Goal: Transaction & Acquisition: Purchase product/service

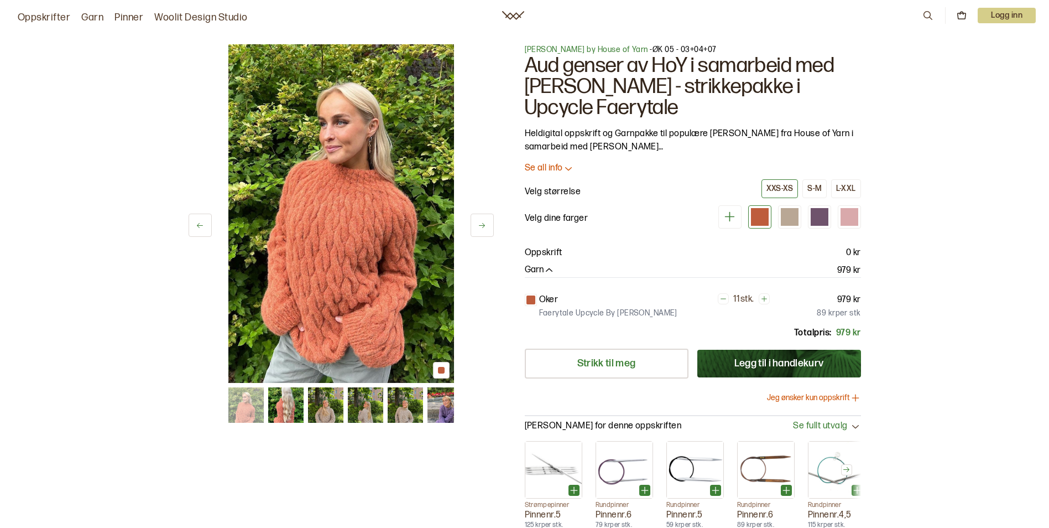
click at [357, 210] on img at bounding box center [341, 213] width 226 height 339
click at [486, 228] on icon at bounding box center [482, 225] width 8 height 8
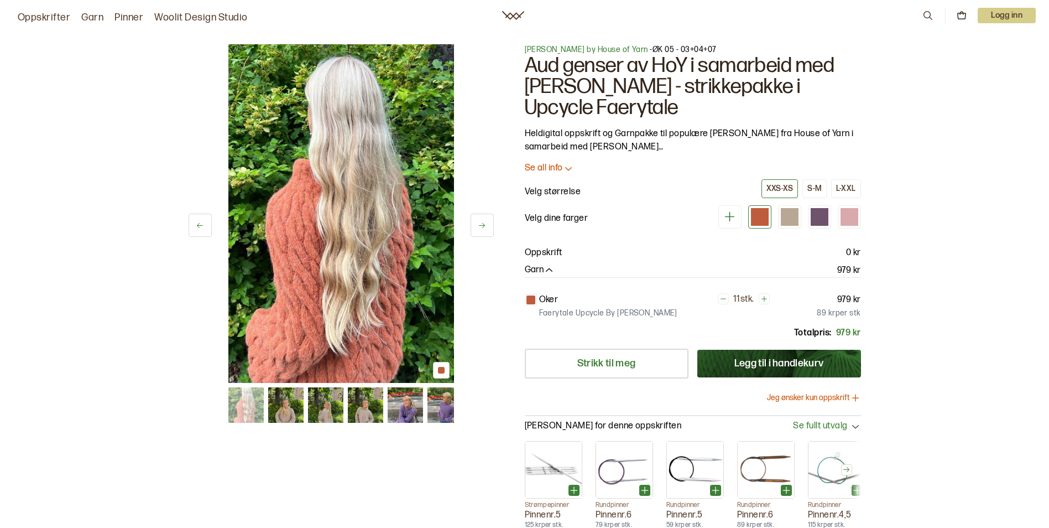
click at [486, 228] on icon at bounding box center [482, 225] width 8 height 8
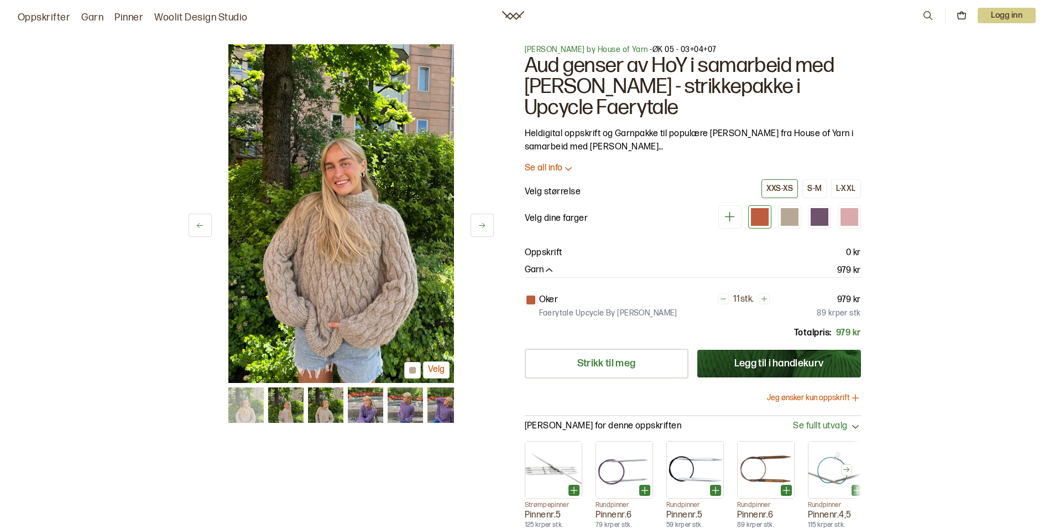
click at [486, 228] on icon at bounding box center [482, 225] width 8 height 8
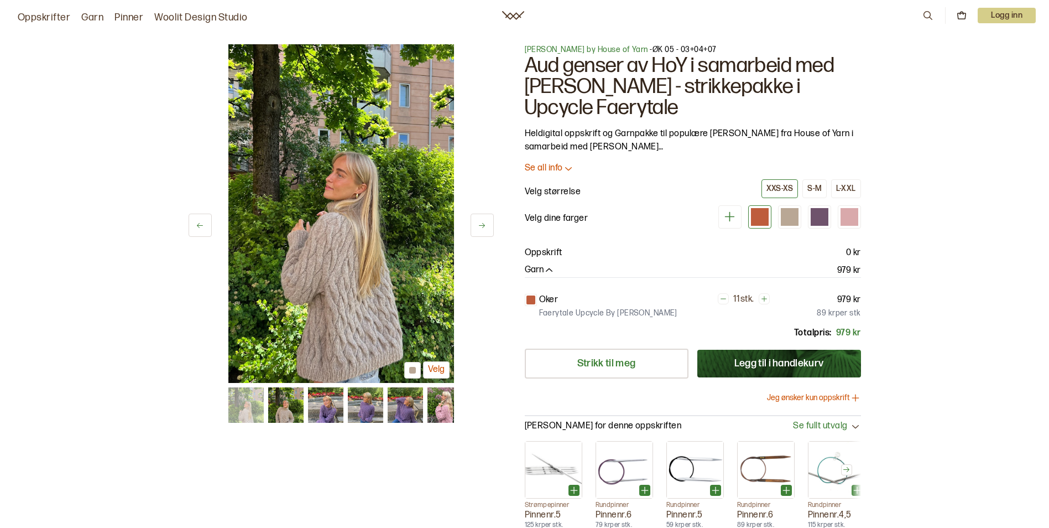
click at [486, 228] on icon at bounding box center [482, 225] width 8 height 8
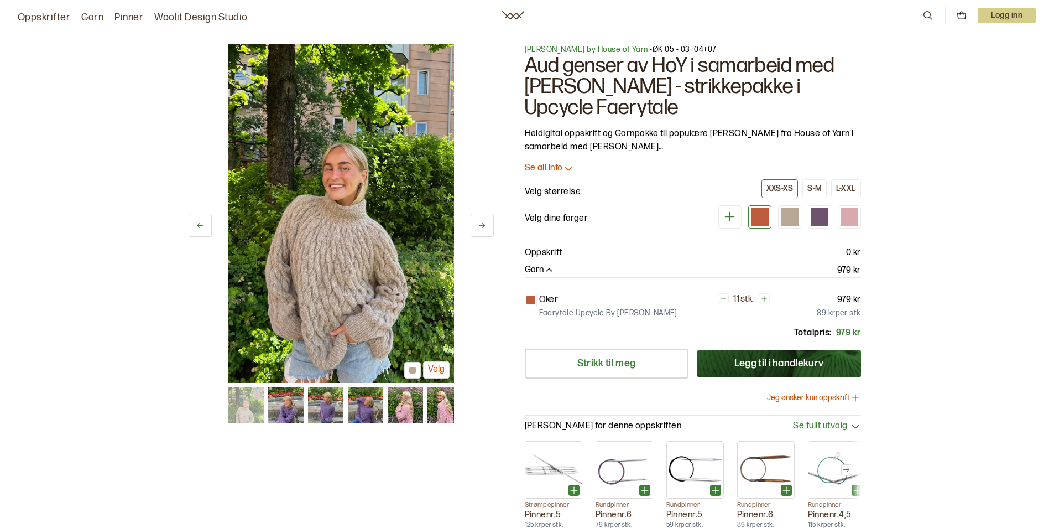
click at [486, 228] on icon at bounding box center [482, 225] width 8 height 8
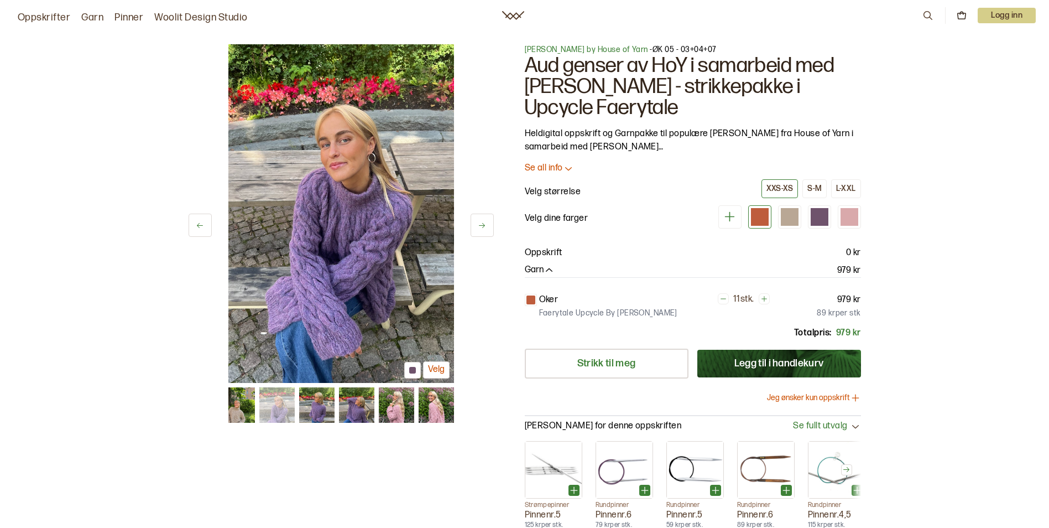
click at [486, 228] on icon at bounding box center [482, 225] width 8 height 8
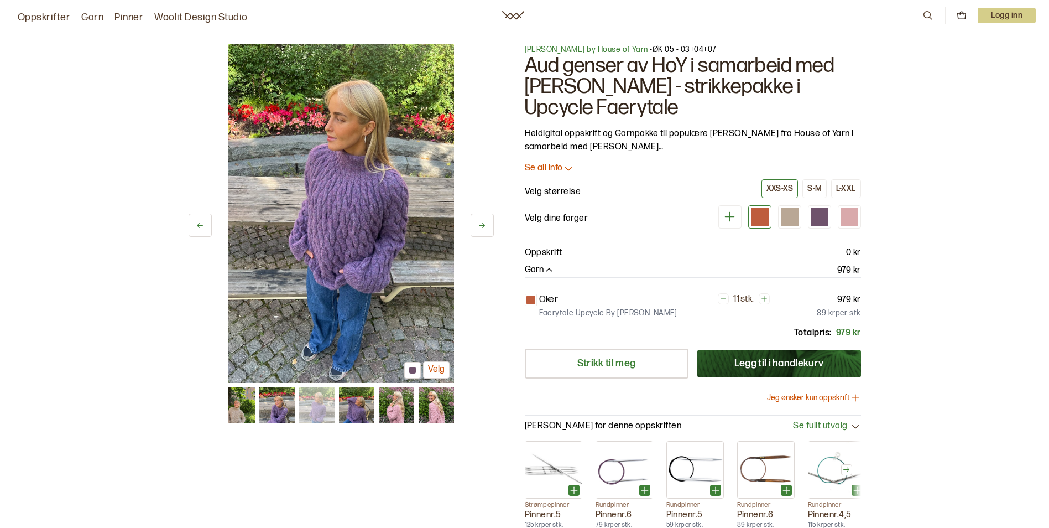
click at [486, 228] on icon at bounding box center [482, 225] width 8 height 8
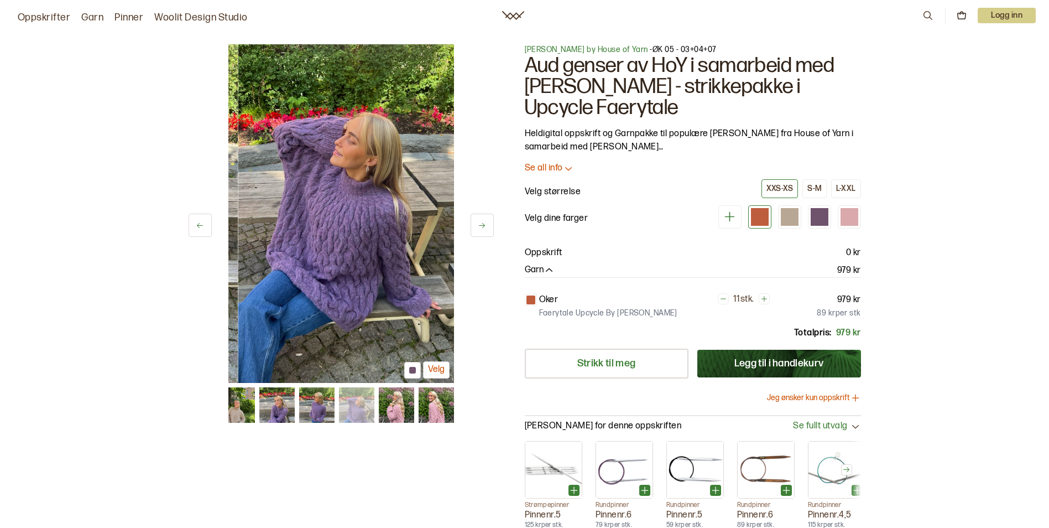
click at [486, 228] on icon at bounding box center [482, 225] width 8 height 8
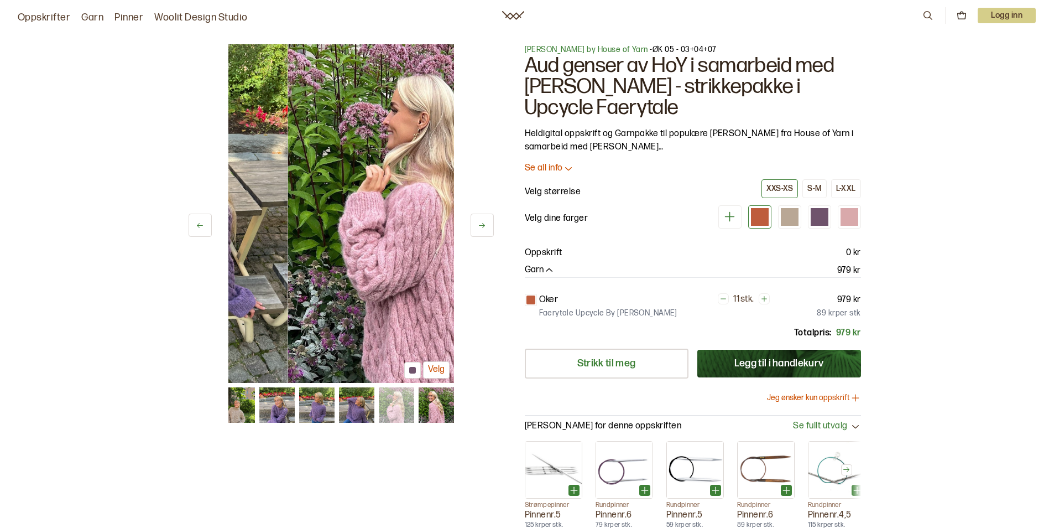
click at [486, 228] on icon at bounding box center [482, 225] width 8 height 8
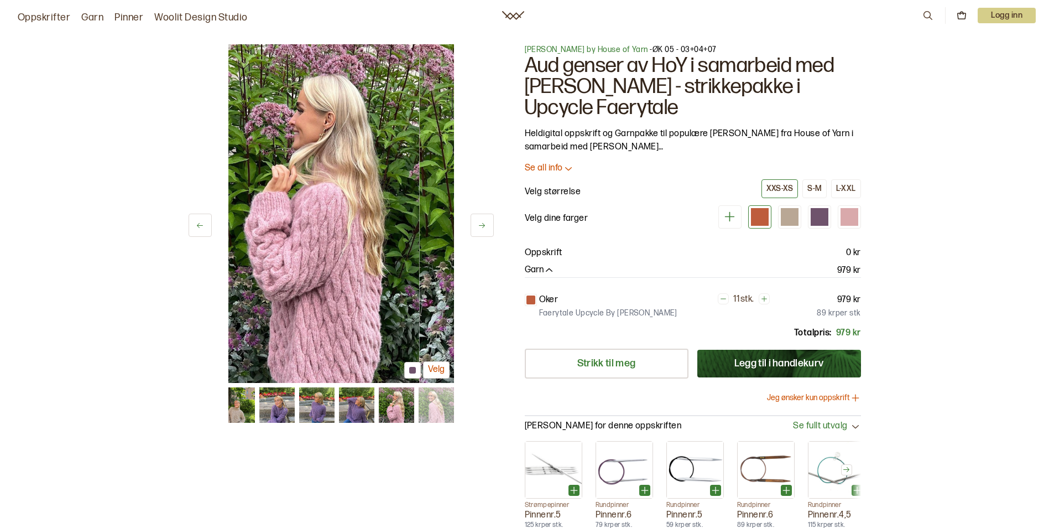
click at [486, 228] on icon at bounding box center [482, 225] width 8 height 8
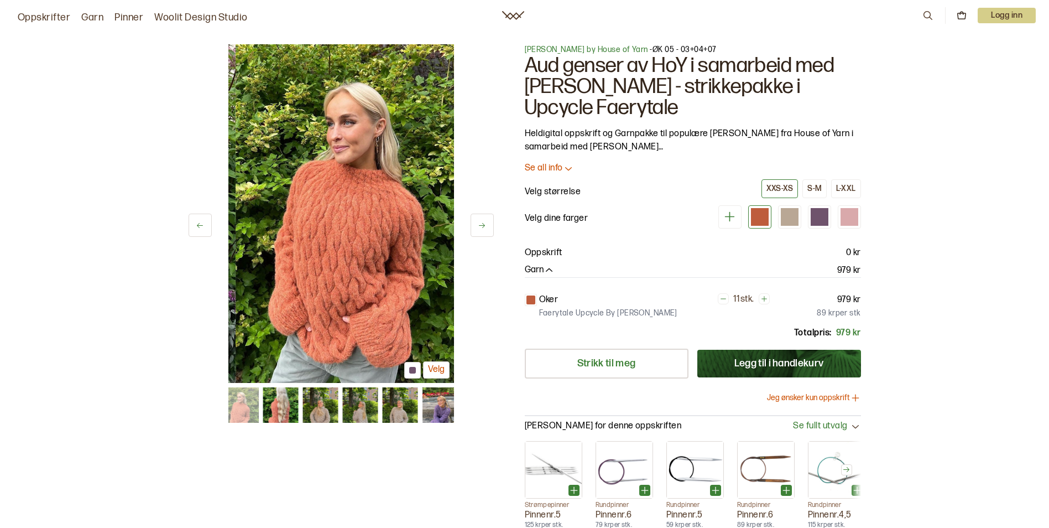
click at [486, 228] on icon at bounding box center [482, 225] width 8 height 8
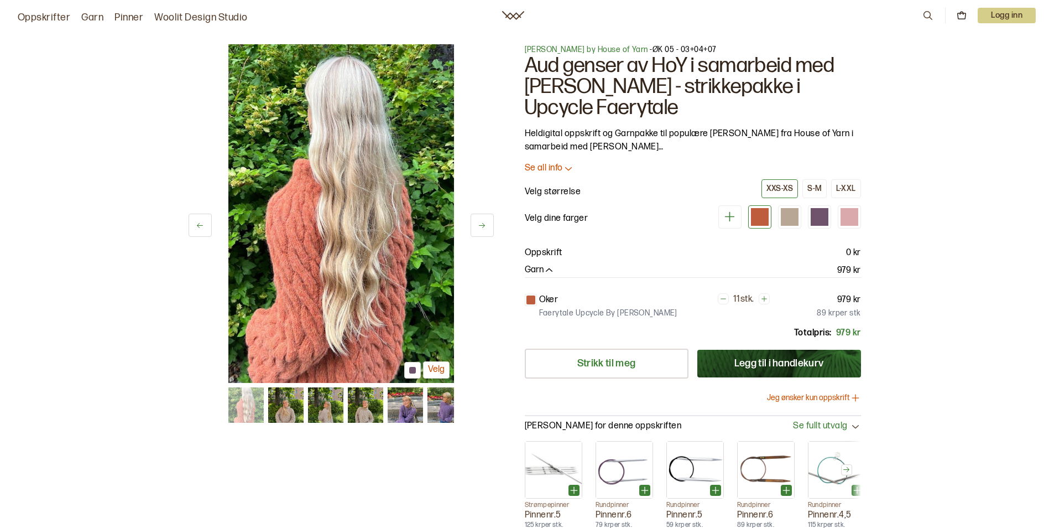
click at [486, 228] on icon at bounding box center [482, 225] width 8 height 8
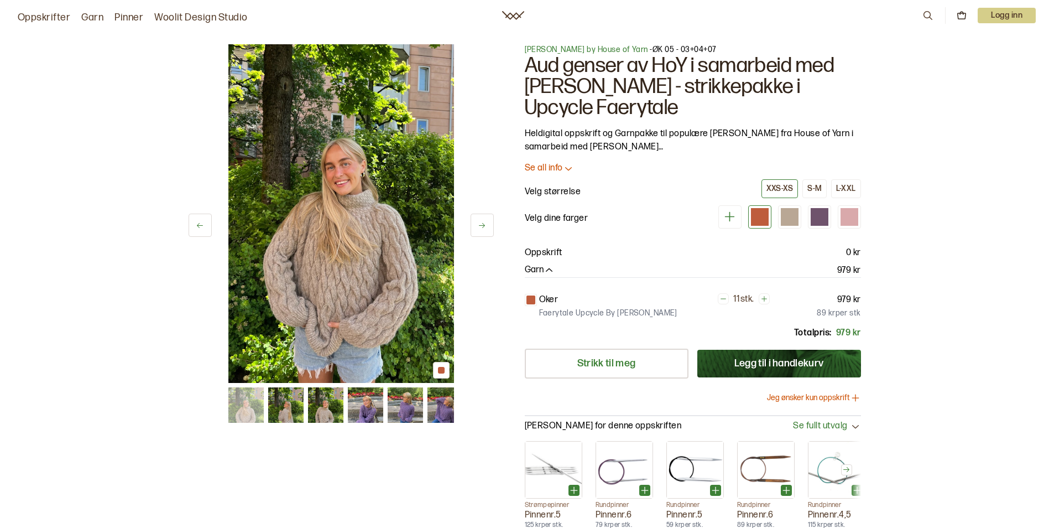
click at [486, 228] on icon at bounding box center [482, 225] width 8 height 8
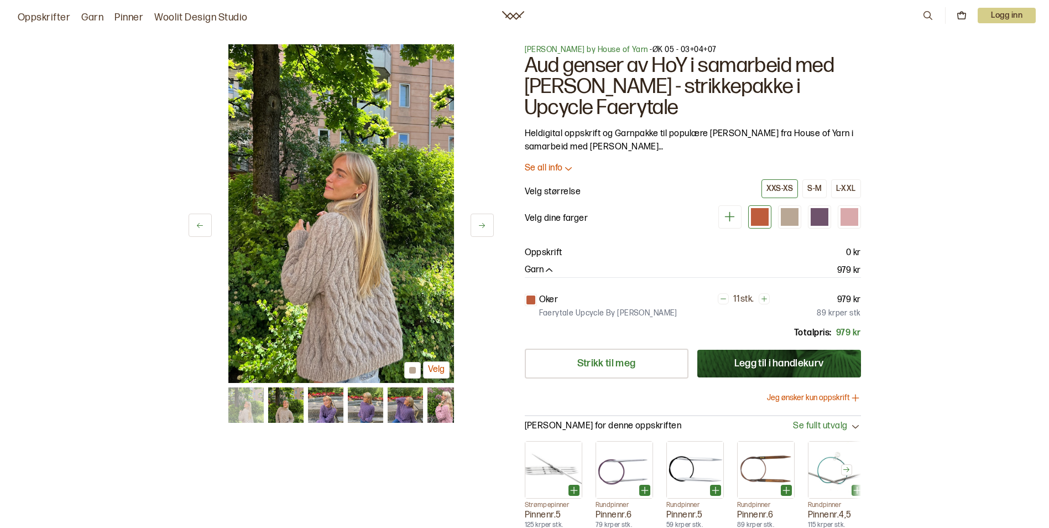
click at [195, 223] on button at bounding box center [200, 225] width 23 height 23
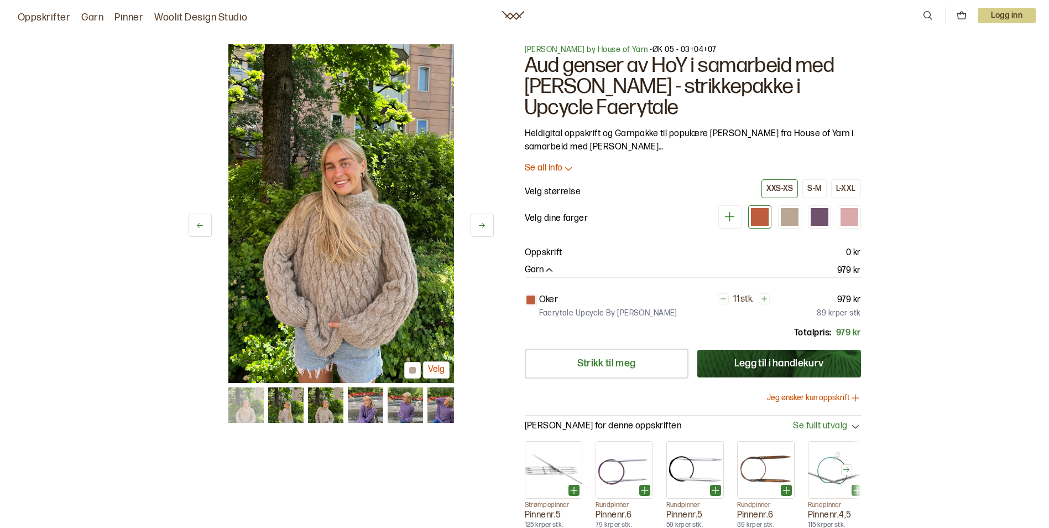
click at [531, 300] on div at bounding box center [531, 299] width 9 height 9
click at [795, 217] on div at bounding box center [790, 217] width 18 height 18
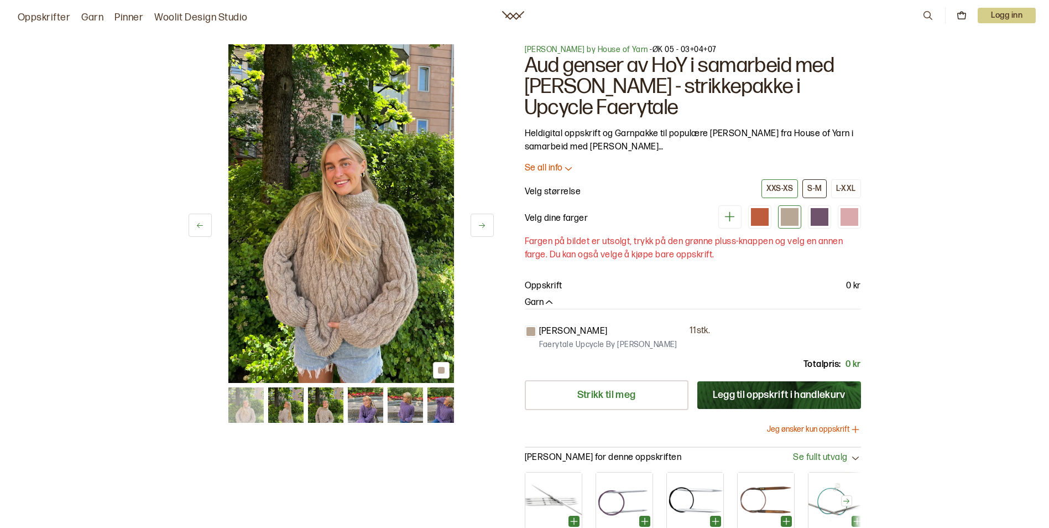
click at [822, 188] on div "S-M" at bounding box center [815, 189] width 14 height 10
click at [613, 390] on link "Strikk til meg" at bounding box center [607, 395] width 164 height 30
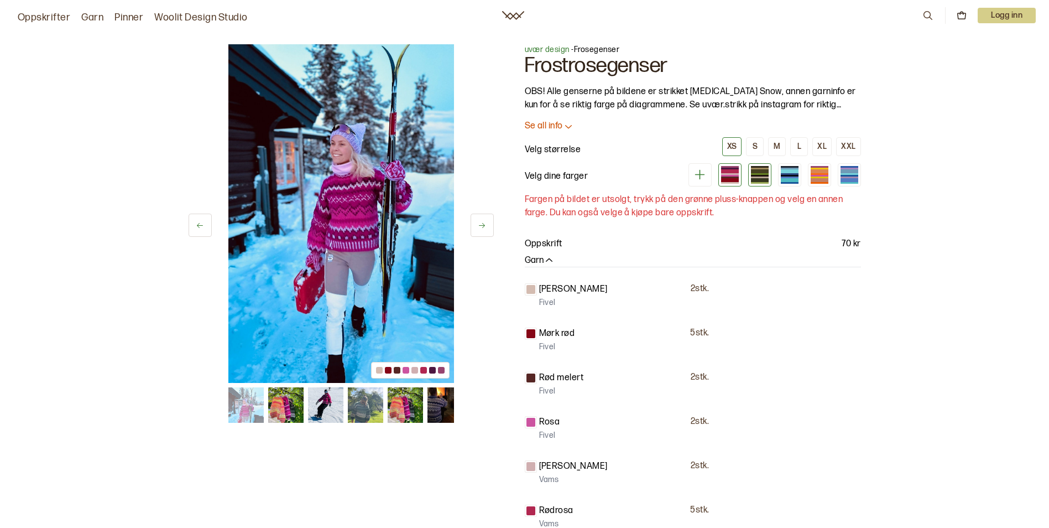
click at [756, 171] on div at bounding box center [760, 171] width 18 height 4
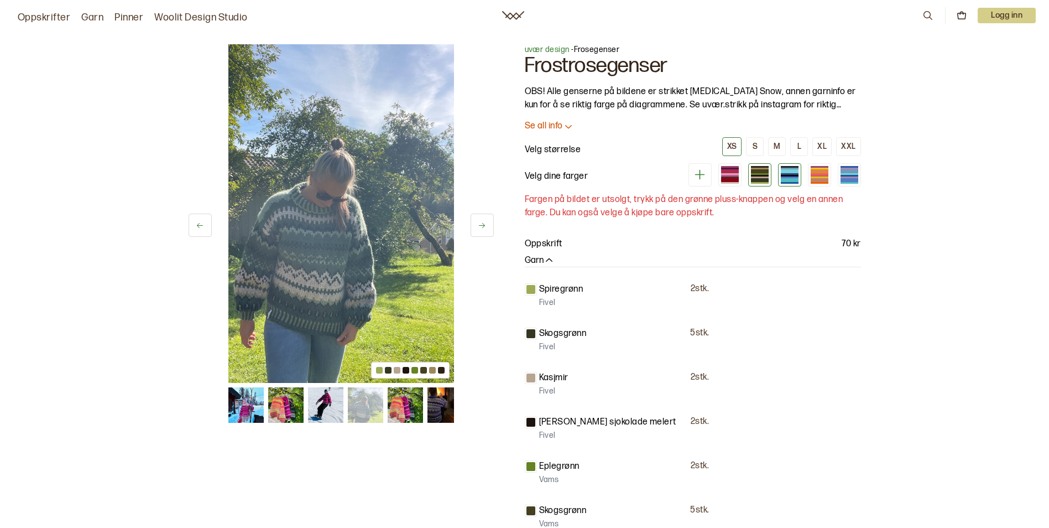
click at [790, 172] on div at bounding box center [790, 171] width 18 height 4
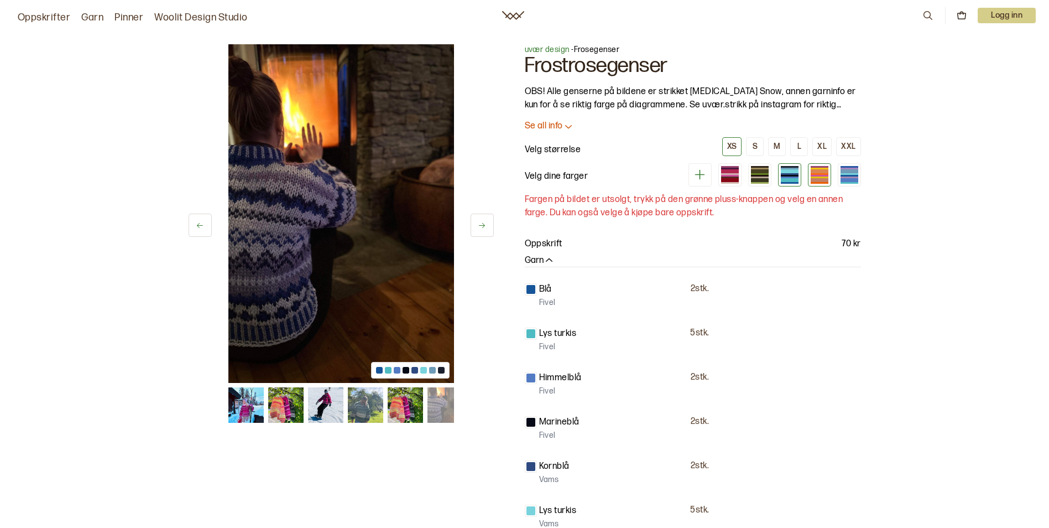
click at [828, 178] on div at bounding box center [820, 180] width 18 height 4
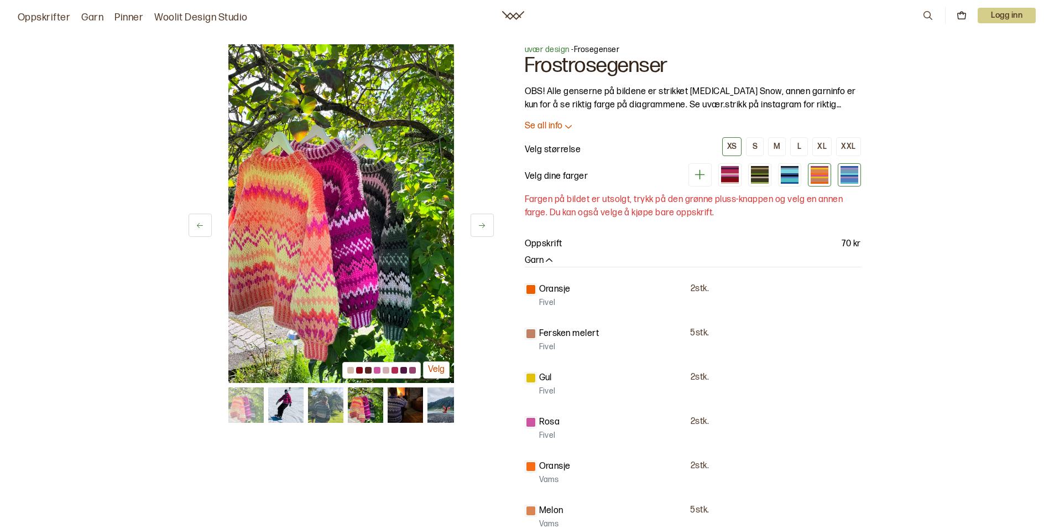
click at [841, 177] on div at bounding box center [850, 177] width 18 height 2
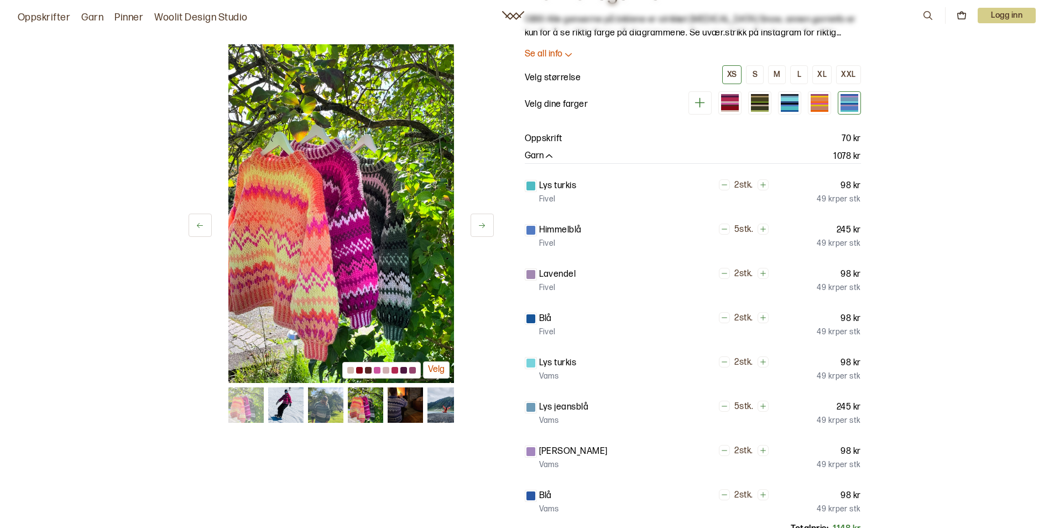
scroll to position [55, 0]
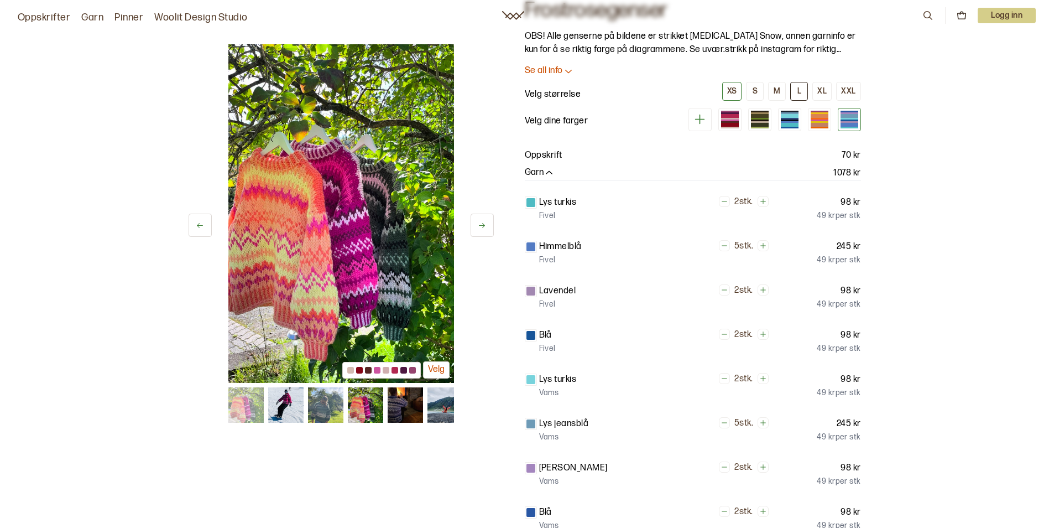
click at [794, 86] on button "L" at bounding box center [799, 91] width 18 height 19
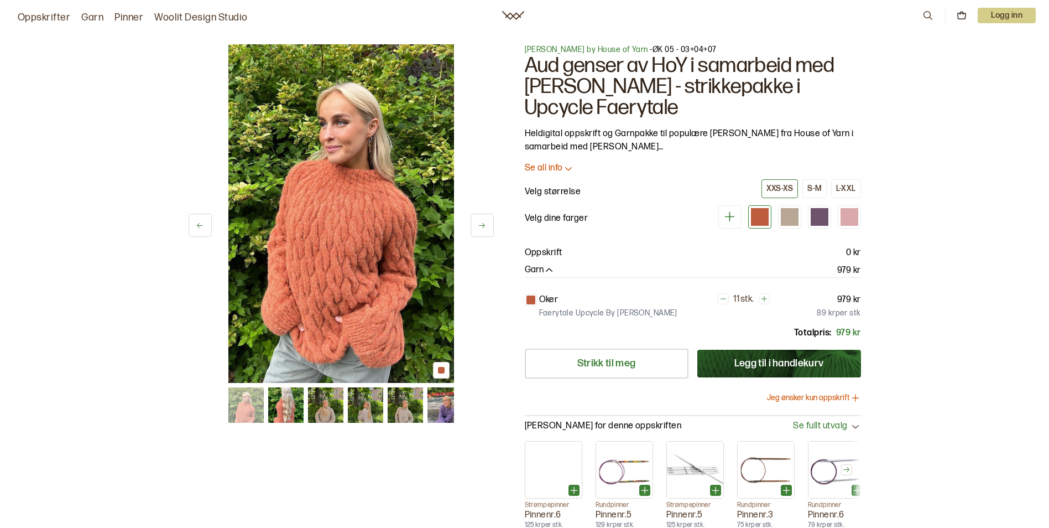
click at [329, 412] on img at bounding box center [325, 404] width 35 height 35
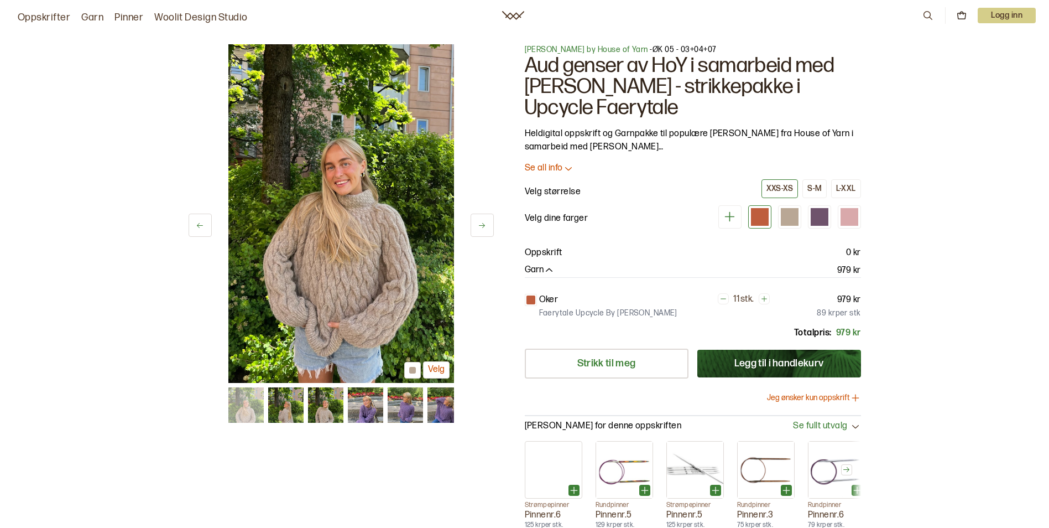
click at [368, 407] on img at bounding box center [365, 404] width 35 height 35
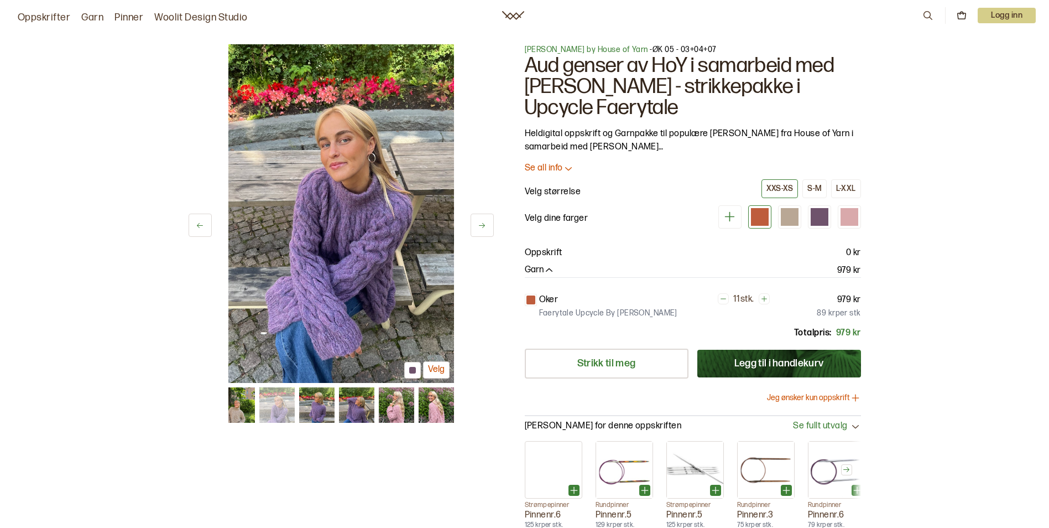
click at [390, 405] on img at bounding box center [395, 404] width 35 height 35
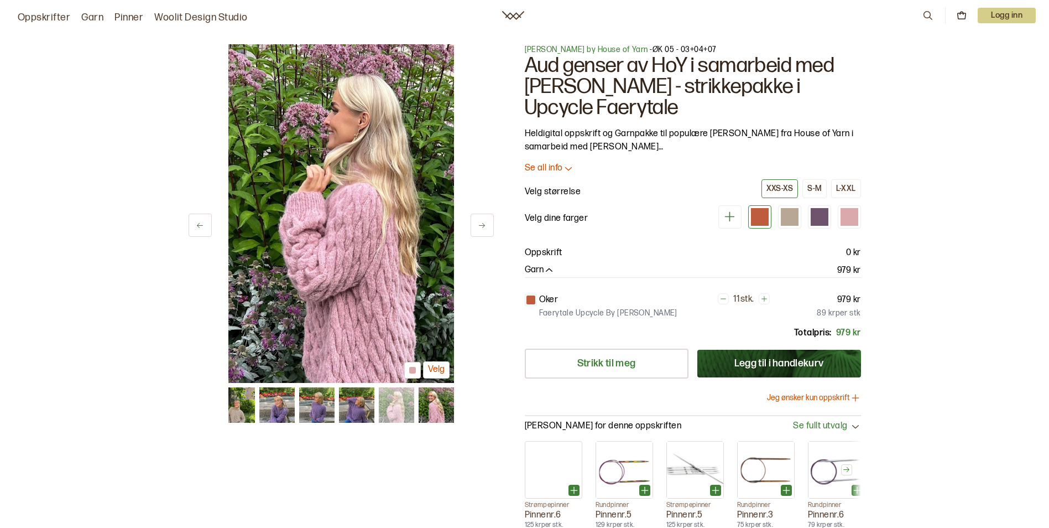
click at [413, 405] on img at bounding box center [395, 404] width 35 height 35
click at [436, 408] on img at bounding box center [435, 404] width 35 height 35
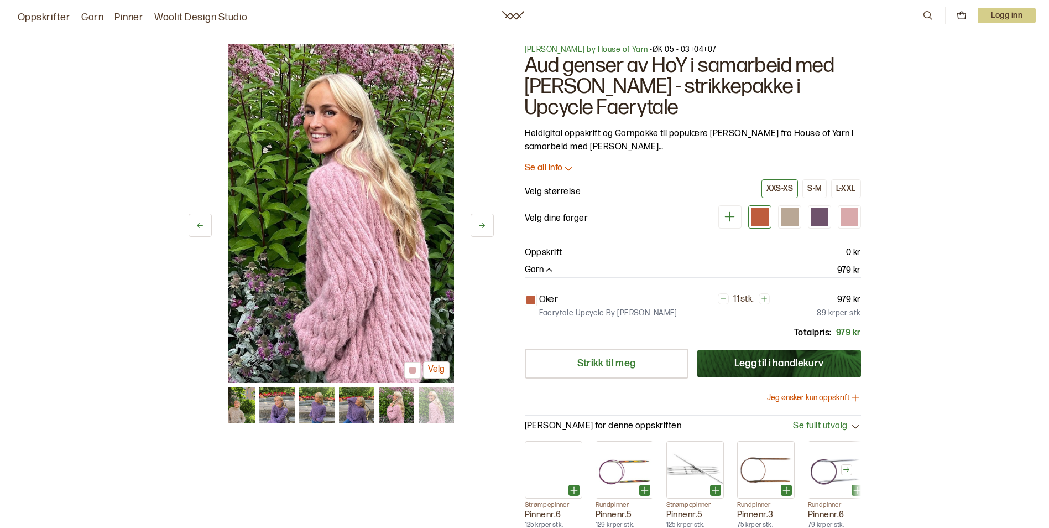
click at [237, 402] on img at bounding box center [236, 404] width 35 height 35
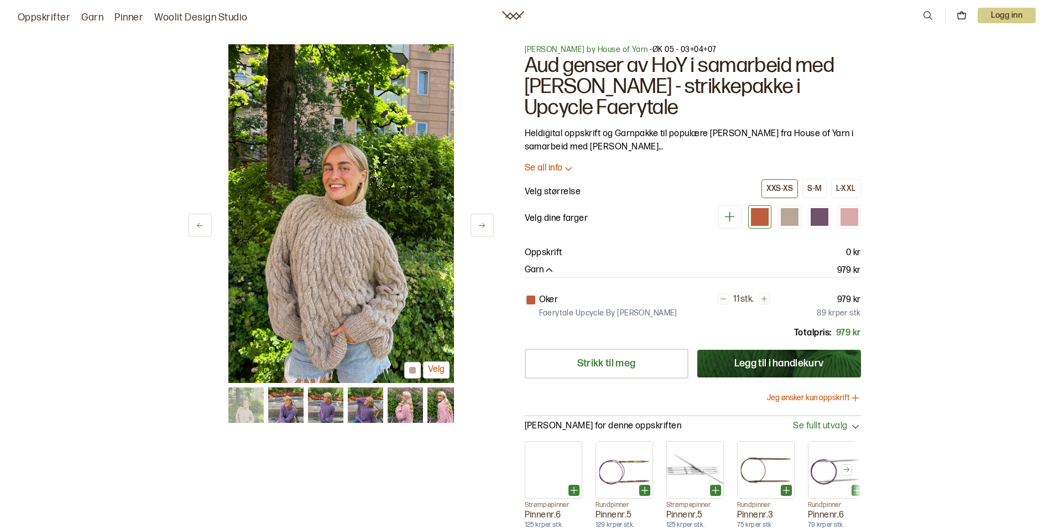
click at [244, 398] on img at bounding box center [245, 404] width 35 height 35
click at [192, 227] on button at bounding box center [200, 225] width 23 height 23
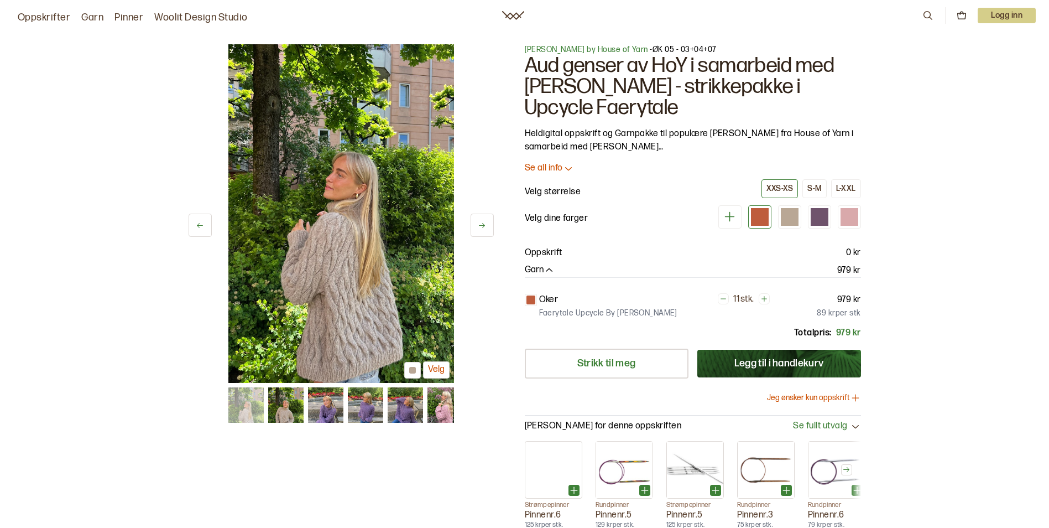
click at [192, 227] on button at bounding box center [200, 225] width 23 height 23
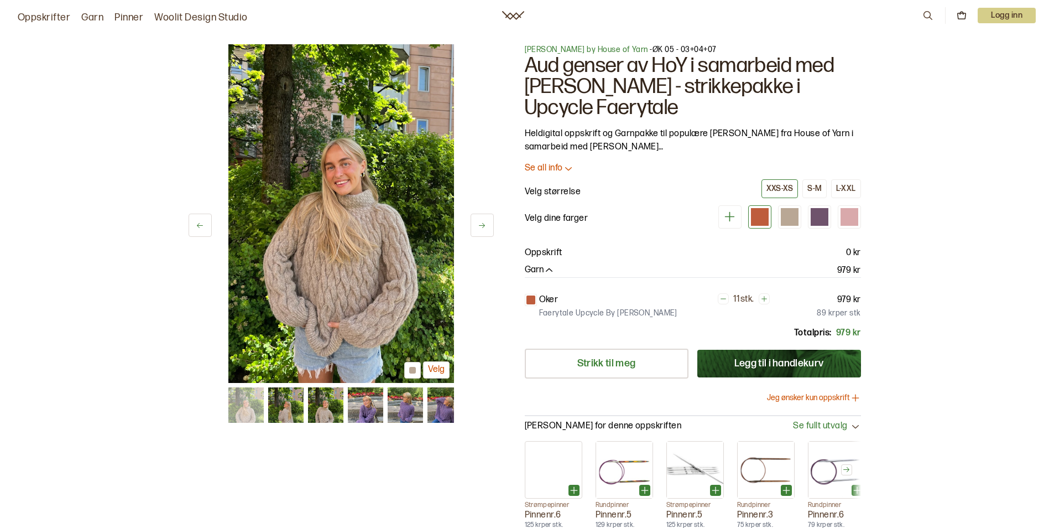
click at [192, 227] on button at bounding box center [200, 225] width 23 height 23
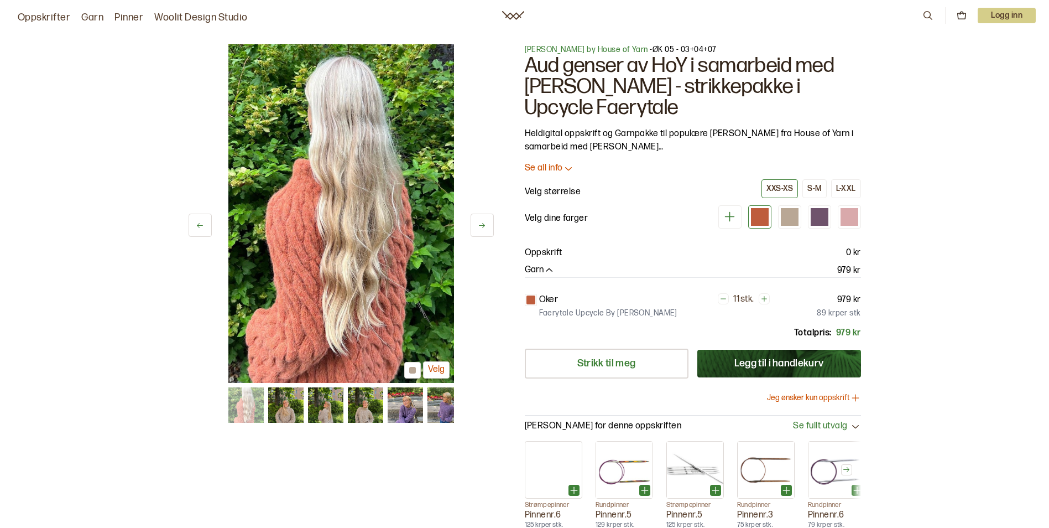
click at [192, 227] on button at bounding box center [200, 225] width 23 height 23
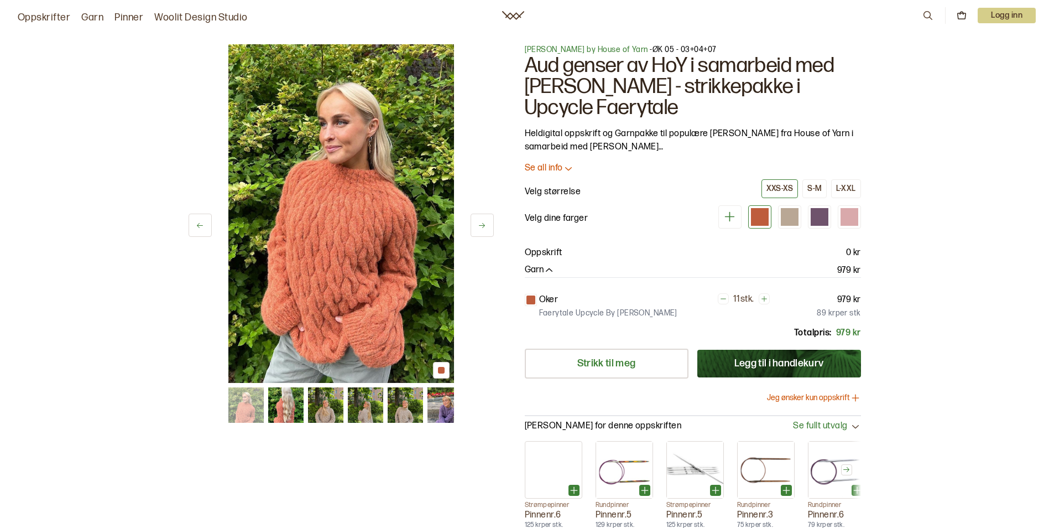
click at [243, 409] on img at bounding box center [245, 404] width 35 height 35
click at [204, 232] on button at bounding box center [200, 225] width 23 height 23
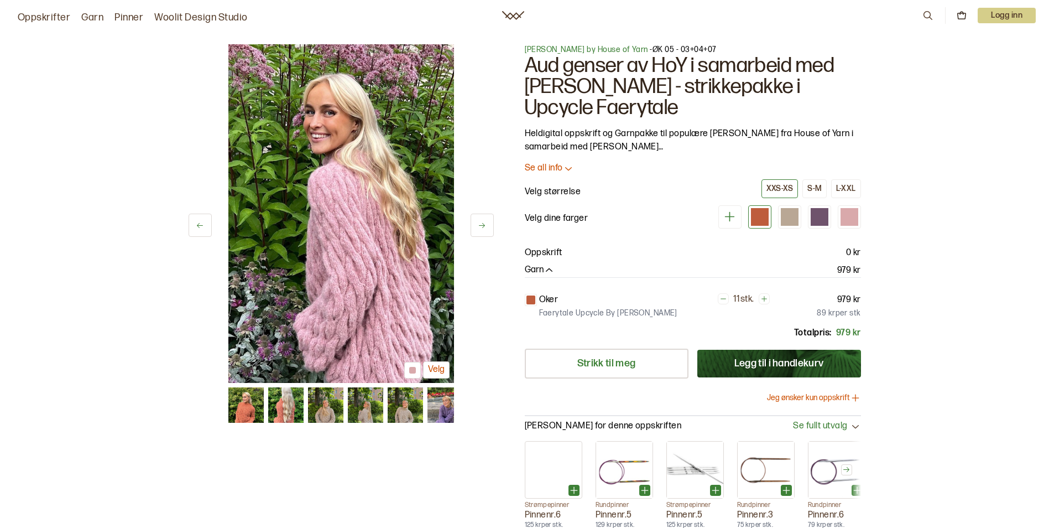
click at [204, 232] on button at bounding box center [200, 225] width 23 height 23
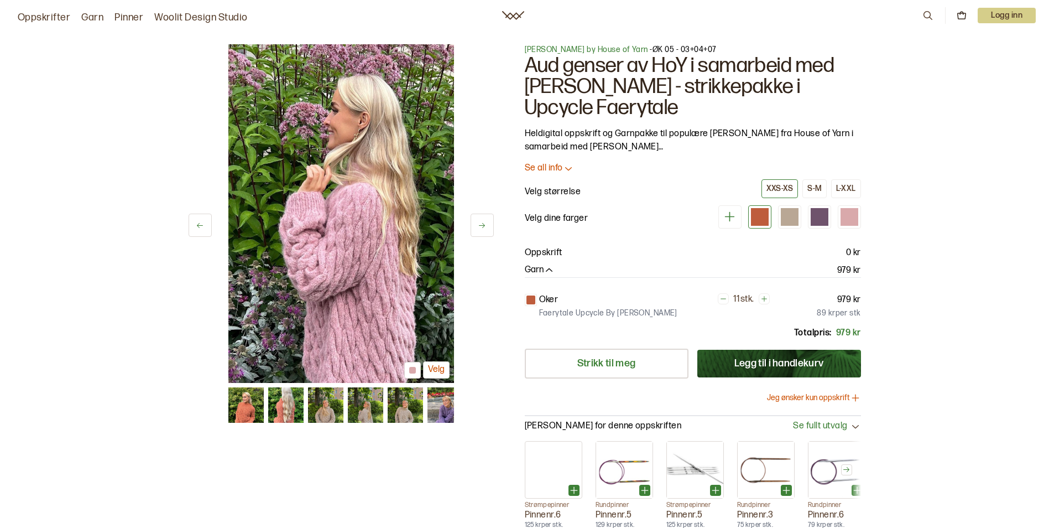
click at [204, 232] on button at bounding box center [200, 225] width 23 height 23
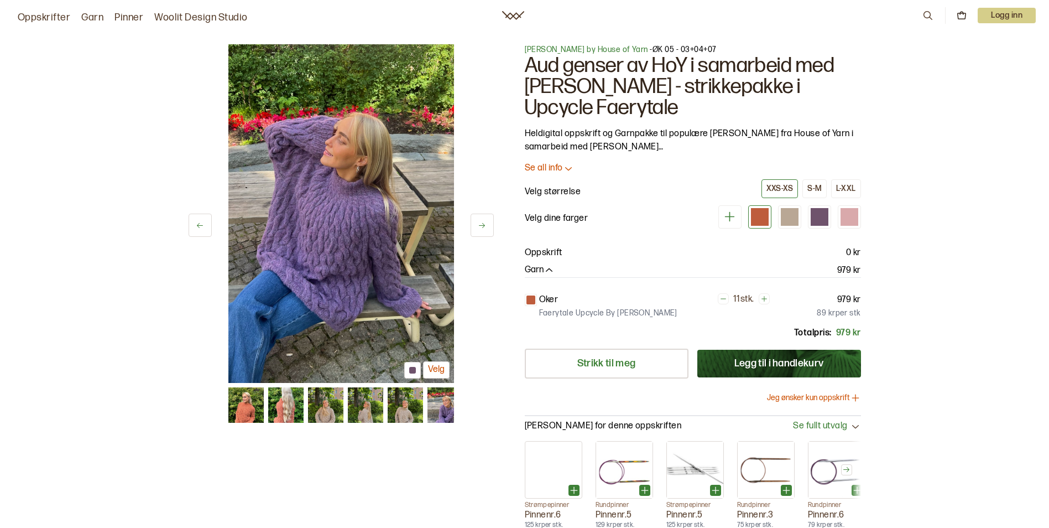
click at [204, 232] on button at bounding box center [200, 225] width 23 height 23
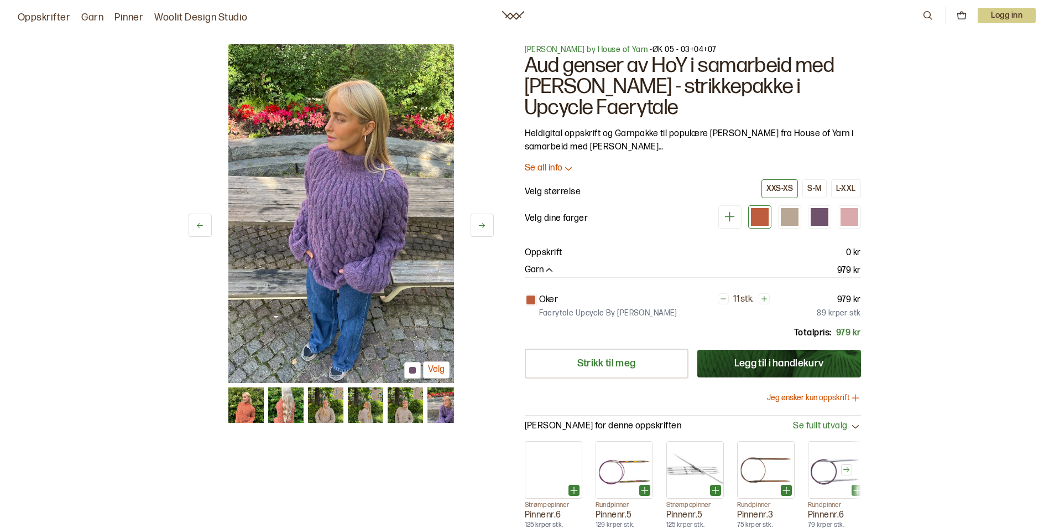
click at [204, 232] on button at bounding box center [200, 225] width 23 height 23
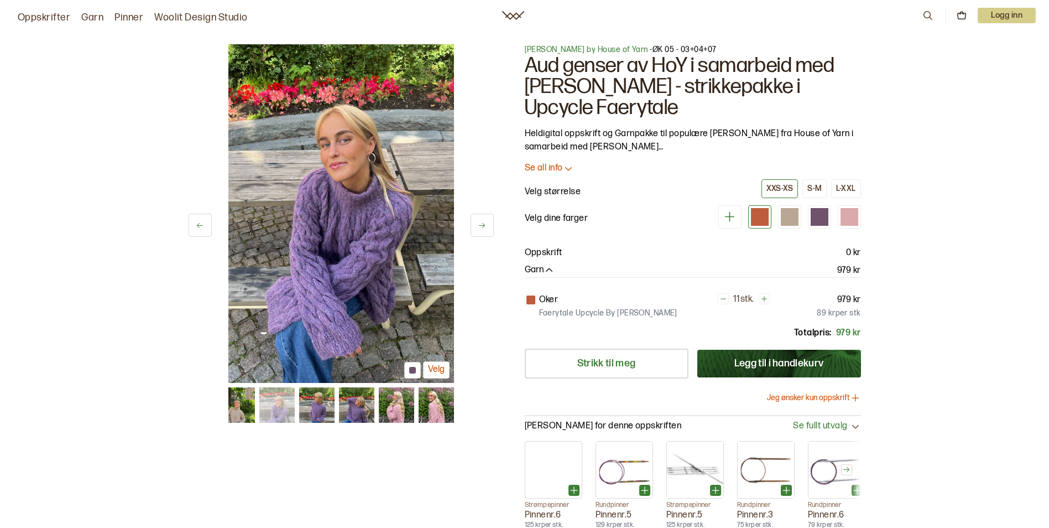
click at [204, 232] on button at bounding box center [200, 225] width 23 height 23
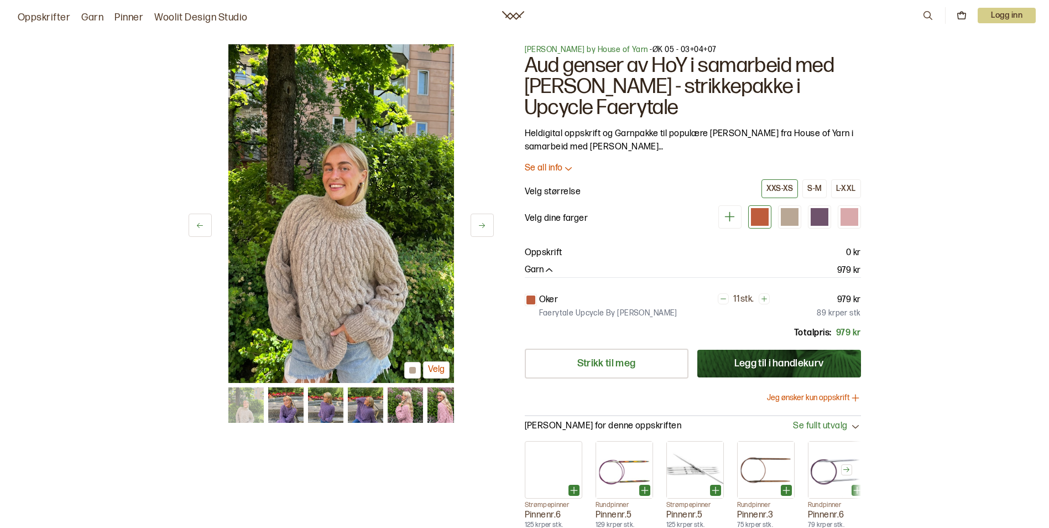
click at [204, 232] on button at bounding box center [200, 225] width 23 height 23
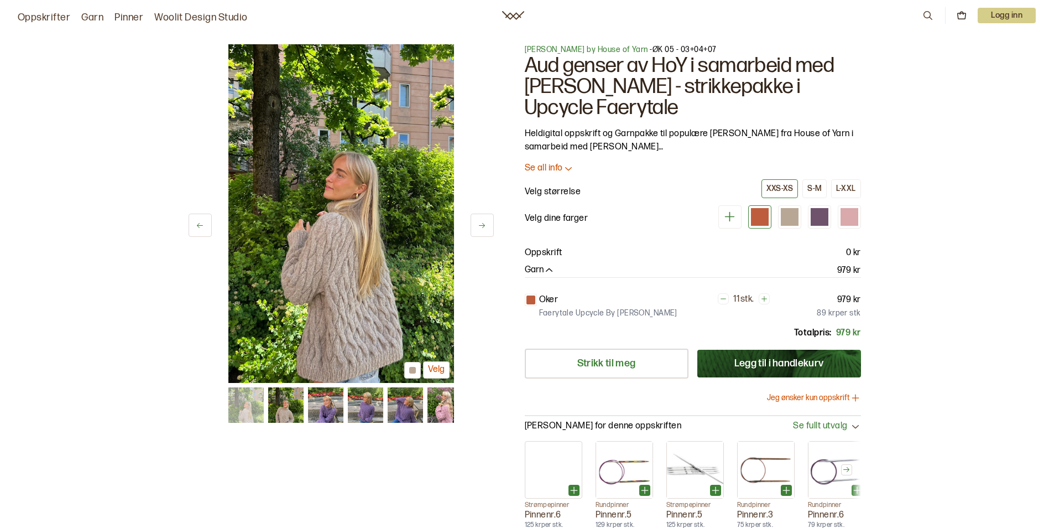
click at [204, 232] on button at bounding box center [200, 225] width 23 height 23
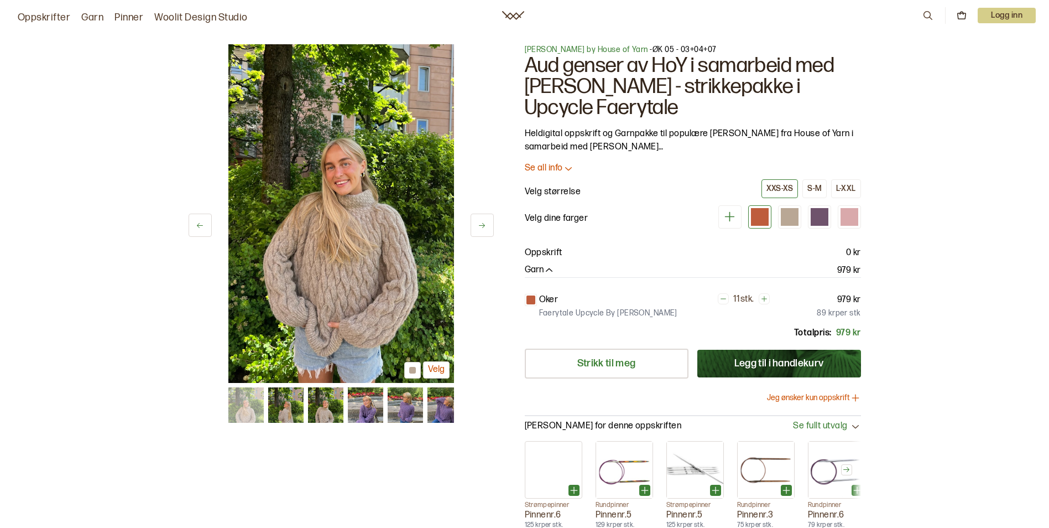
click at [204, 232] on button at bounding box center [200, 225] width 23 height 23
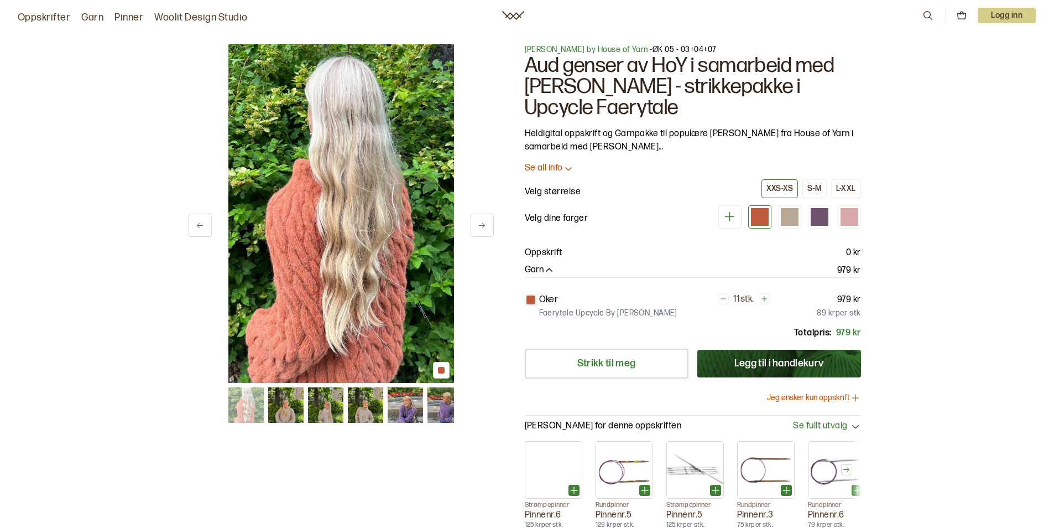
click at [204, 232] on button at bounding box center [200, 225] width 23 height 23
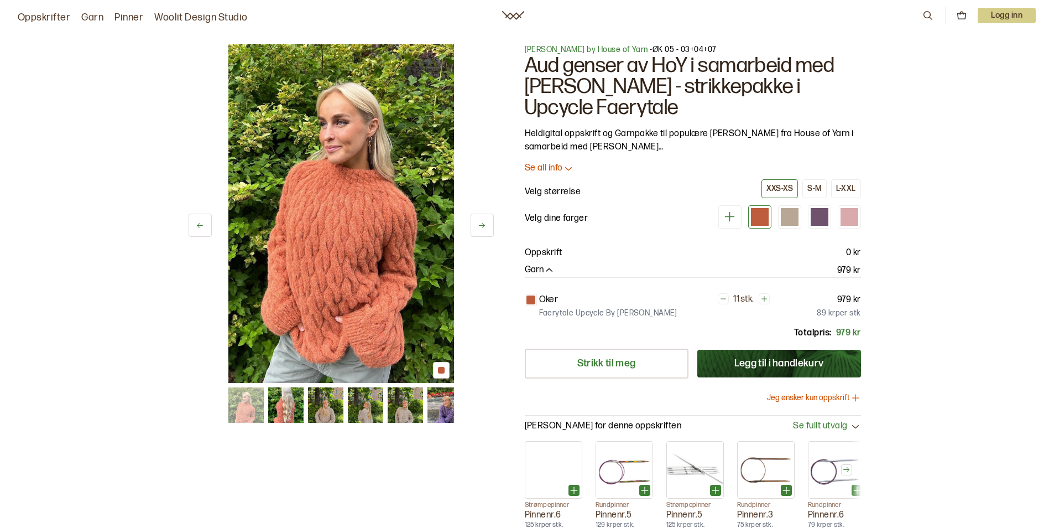
click at [556, 165] on p "Se all info" at bounding box center [544, 169] width 38 height 12
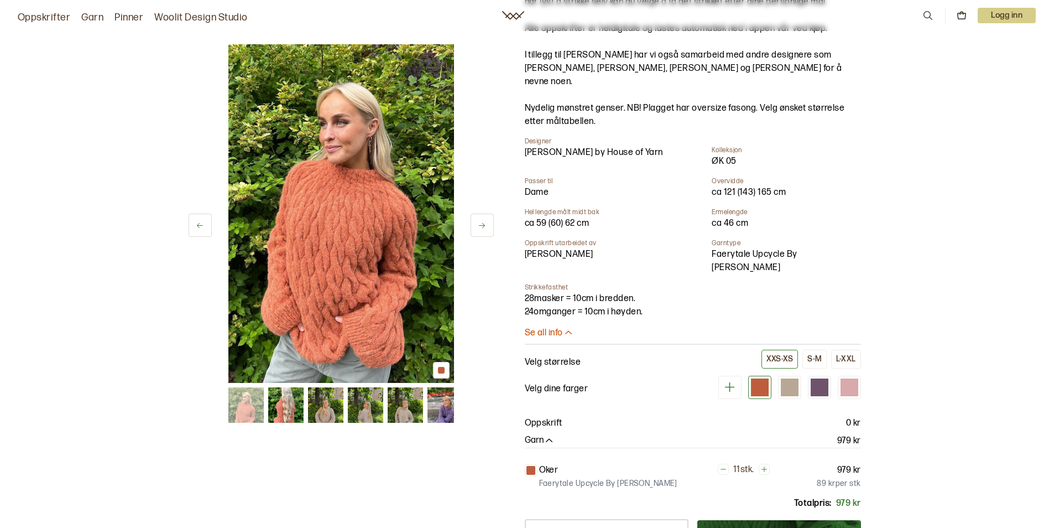
scroll to position [332, 0]
click at [789, 377] on div at bounding box center [790, 386] width 18 height 18
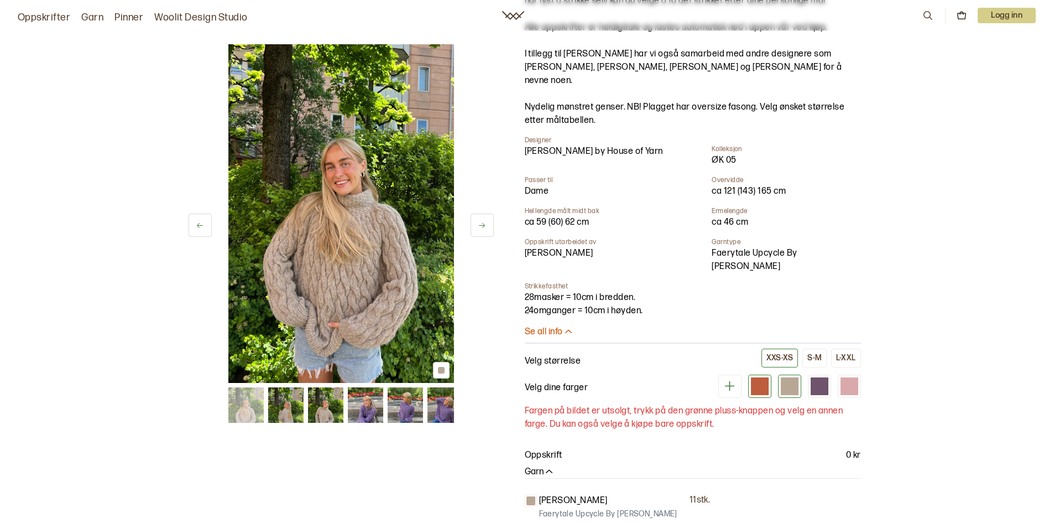
click at [754, 377] on div at bounding box center [760, 386] width 18 height 18
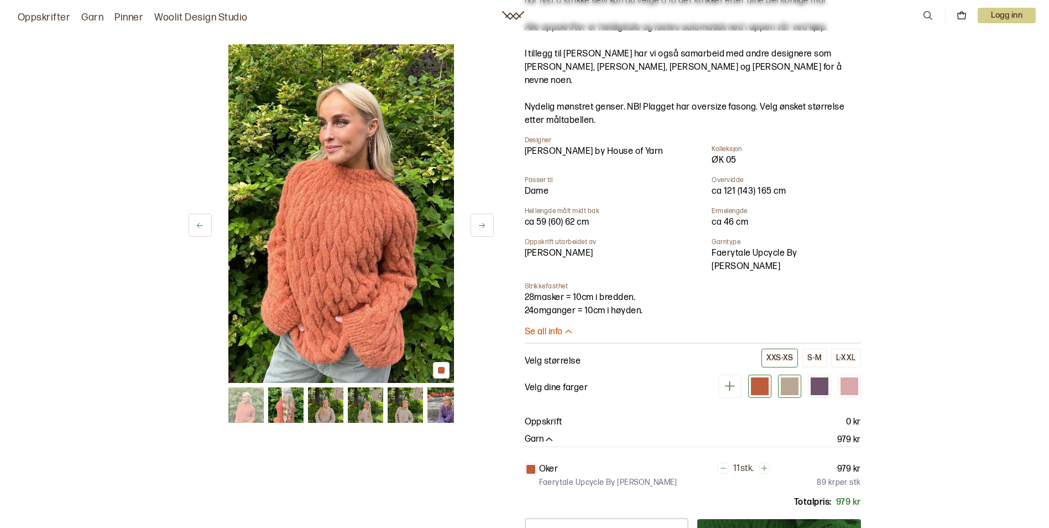
click at [787, 377] on div at bounding box center [790, 386] width 18 height 18
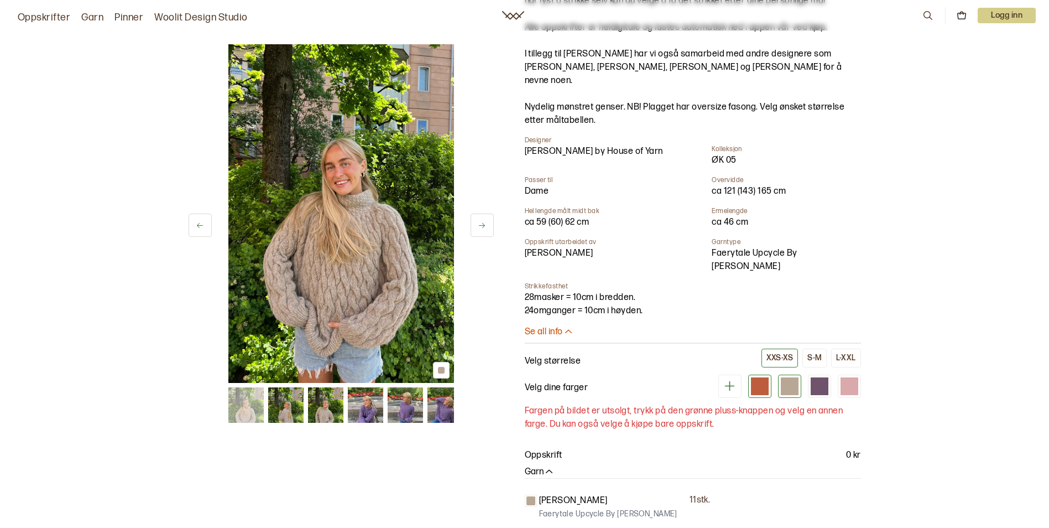
click at [757, 377] on div at bounding box center [760, 386] width 18 height 18
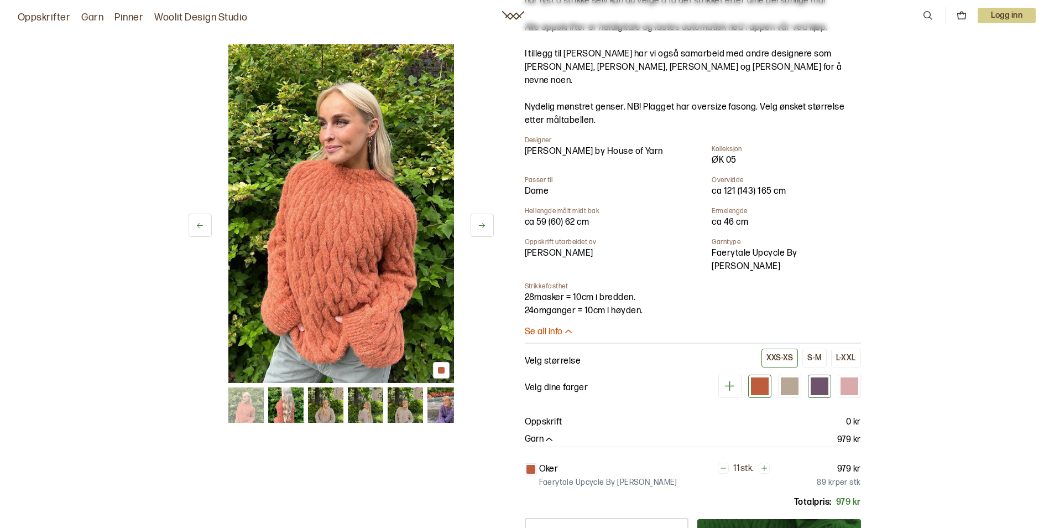
click at [808, 381] on div at bounding box center [819, 385] width 23 height 23
click at [851, 377] on div at bounding box center [850, 386] width 18 height 18
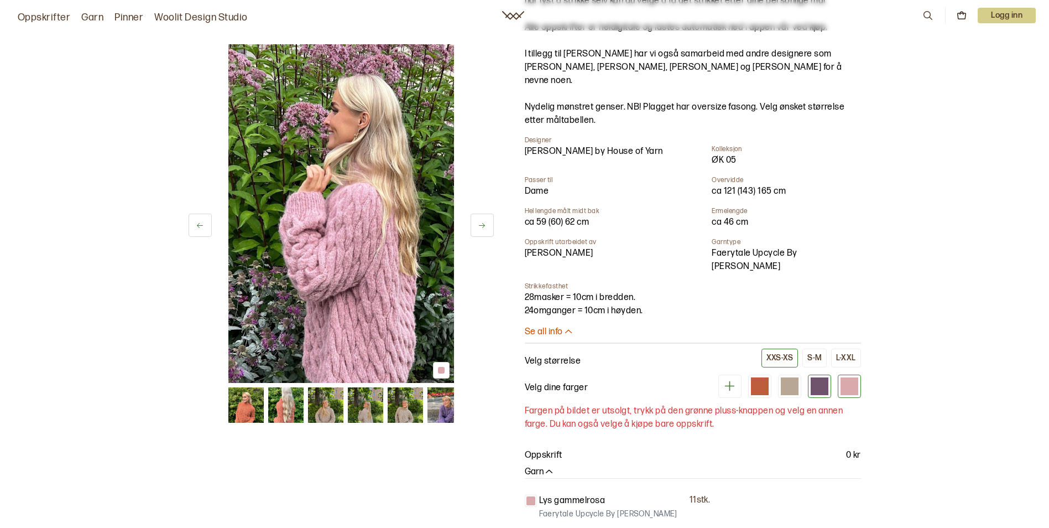
drag, startPoint x: 827, startPoint y: 368, endPoint x: 821, endPoint y: 371, distance: 6.7
click at [825, 377] on div at bounding box center [820, 386] width 18 height 18
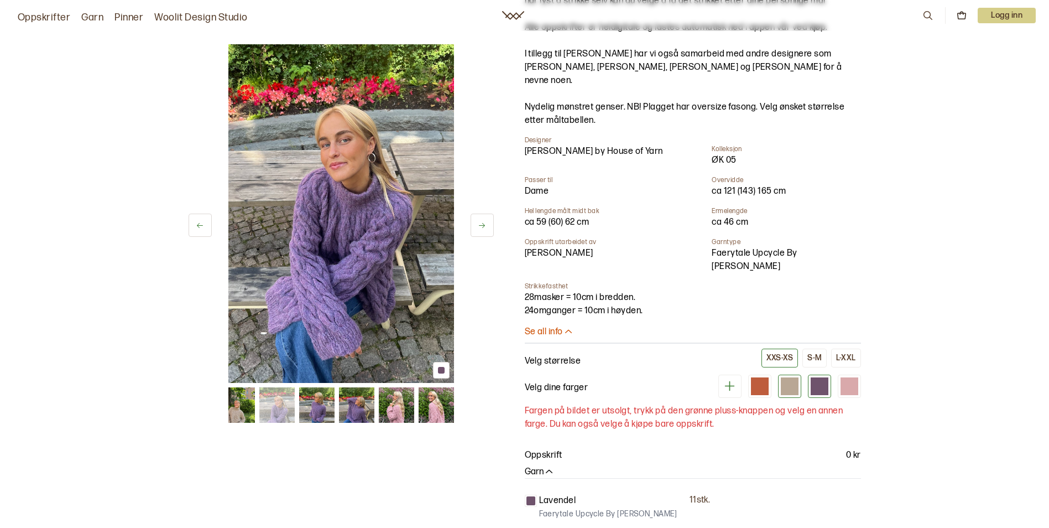
click at [789, 378] on div at bounding box center [790, 386] width 18 height 18
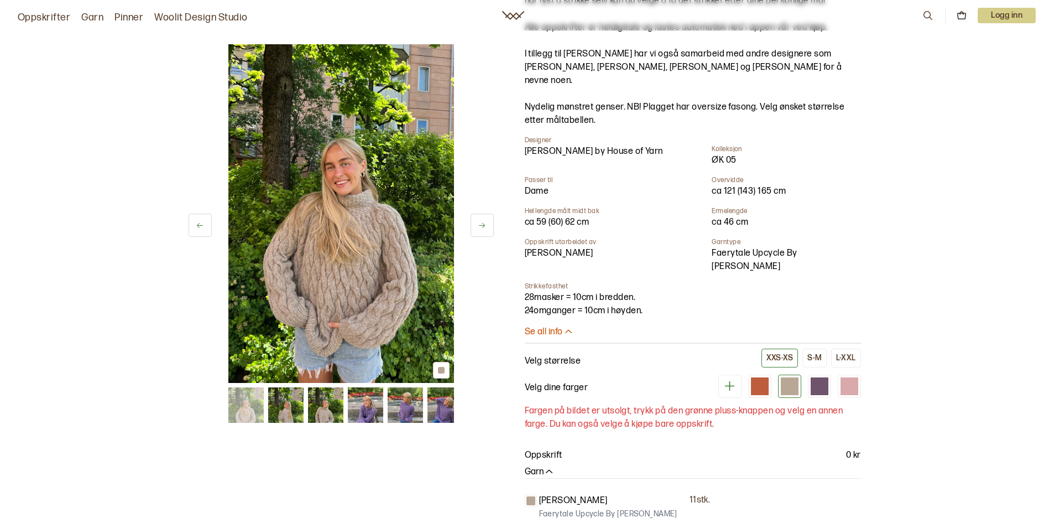
click at [747, 376] on div at bounding box center [789, 385] width 143 height 23
click at [815, 353] on div "S-M" at bounding box center [815, 358] width 14 height 10
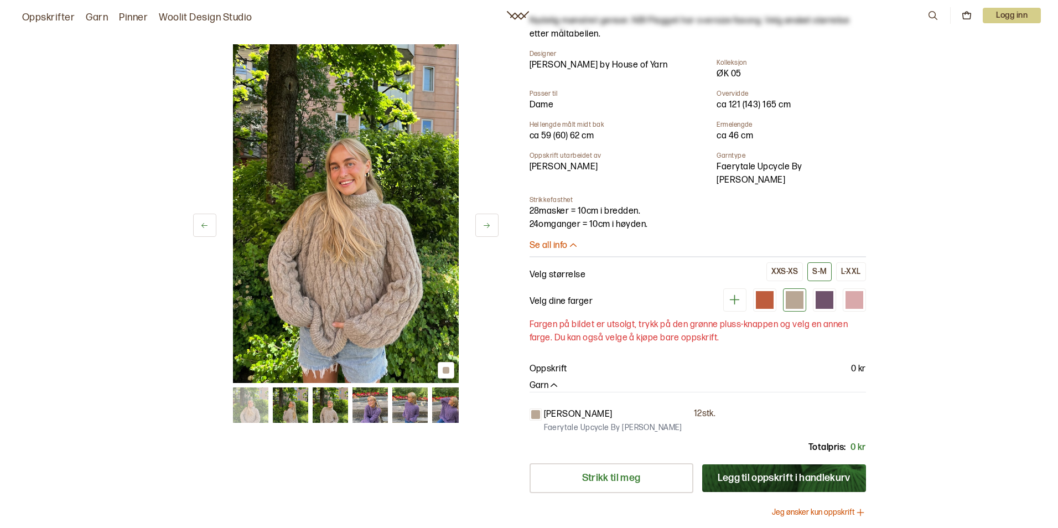
scroll to position [442, 0]
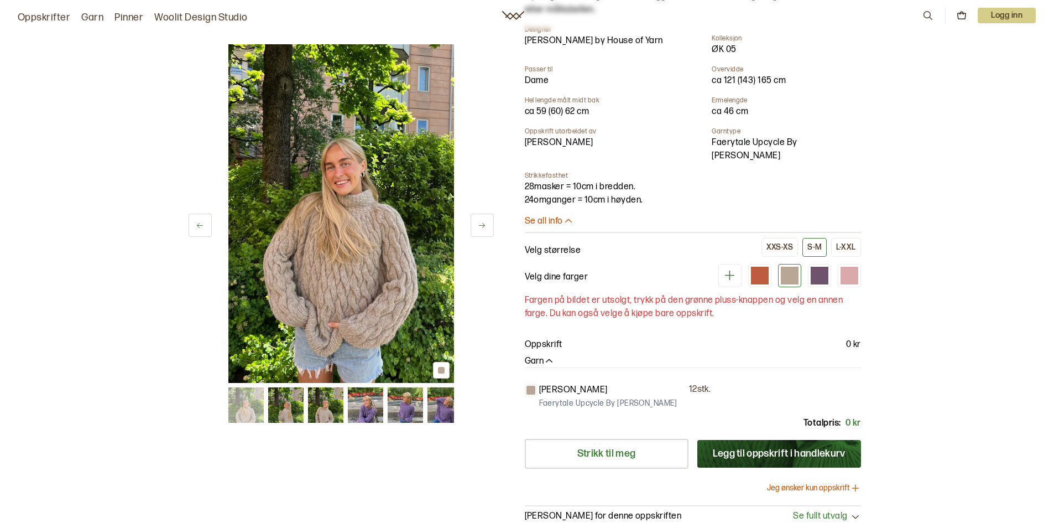
click at [739, 264] on button at bounding box center [729, 275] width 23 height 23
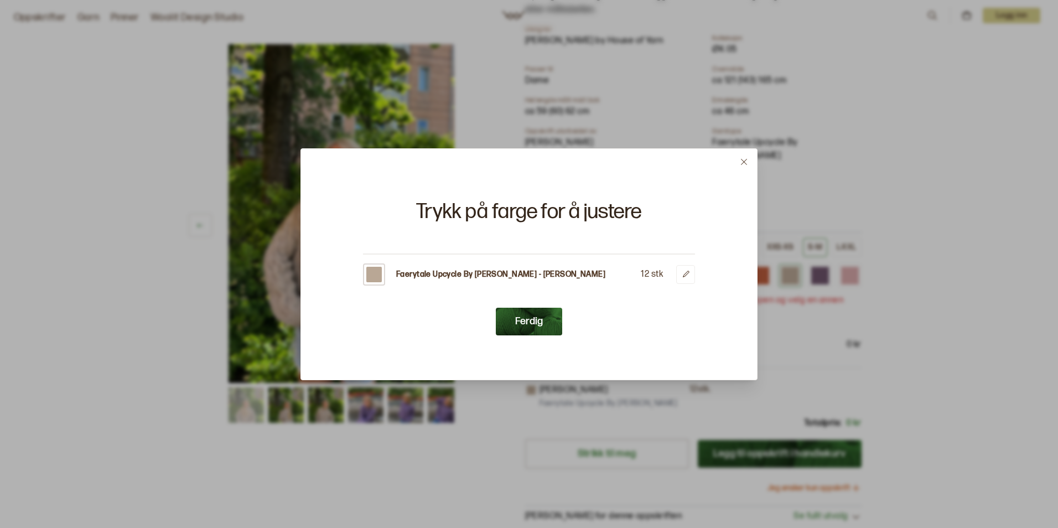
click at [376, 274] on div at bounding box center [373, 274] width 15 height 15
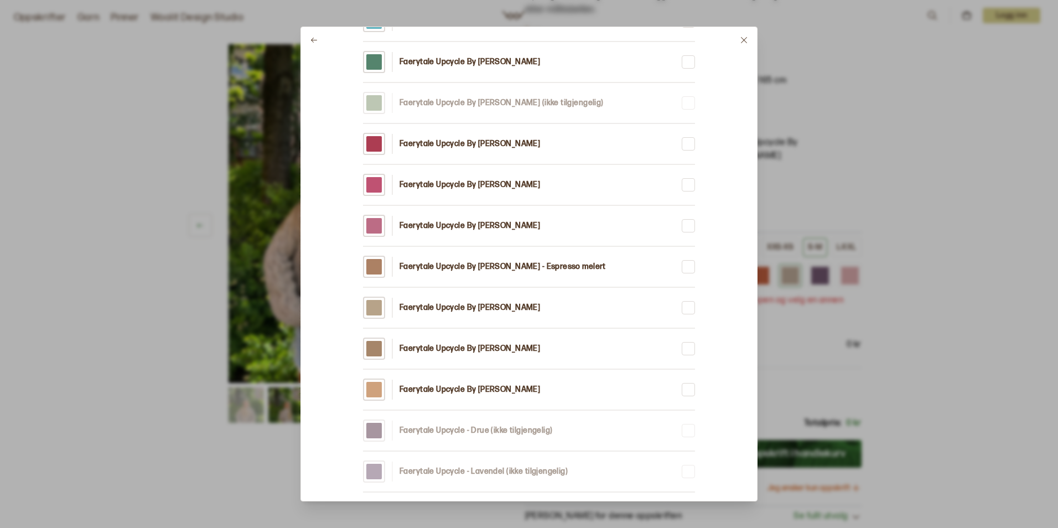
scroll to position [195, 0]
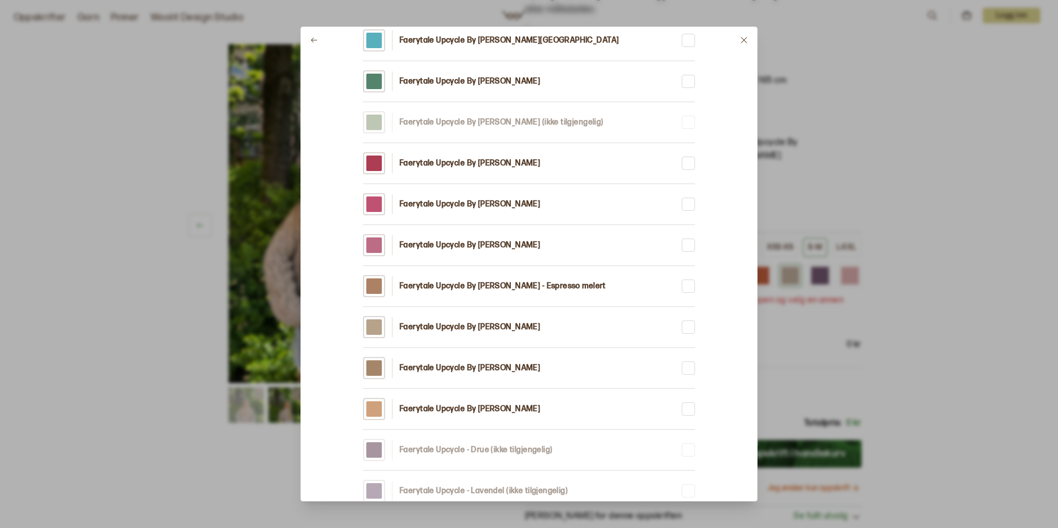
click at [383, 329] on div at bounding box center [374, 327] width 22 height 22
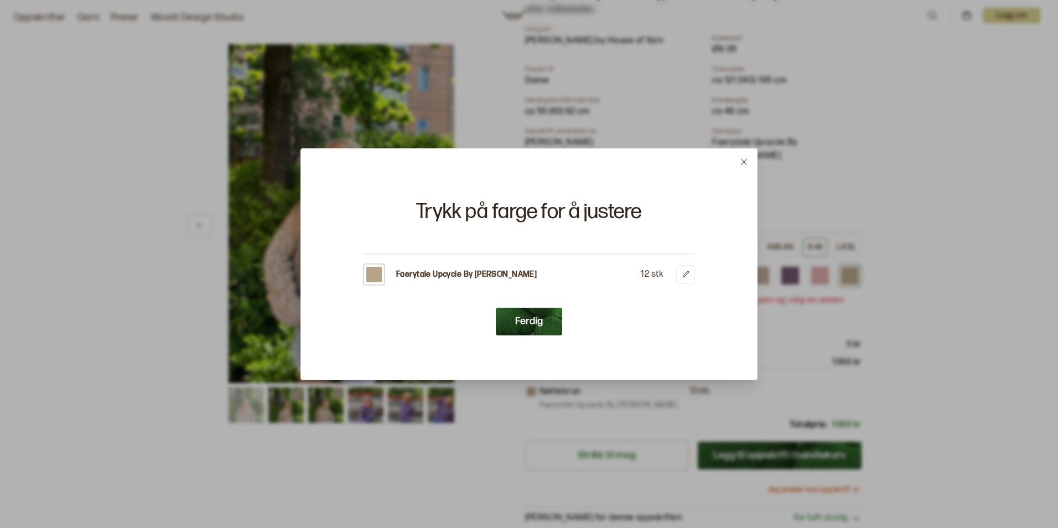
click at [527, 319] on button "Ferdig" at bounding box center [529, 322] width 66 height 28
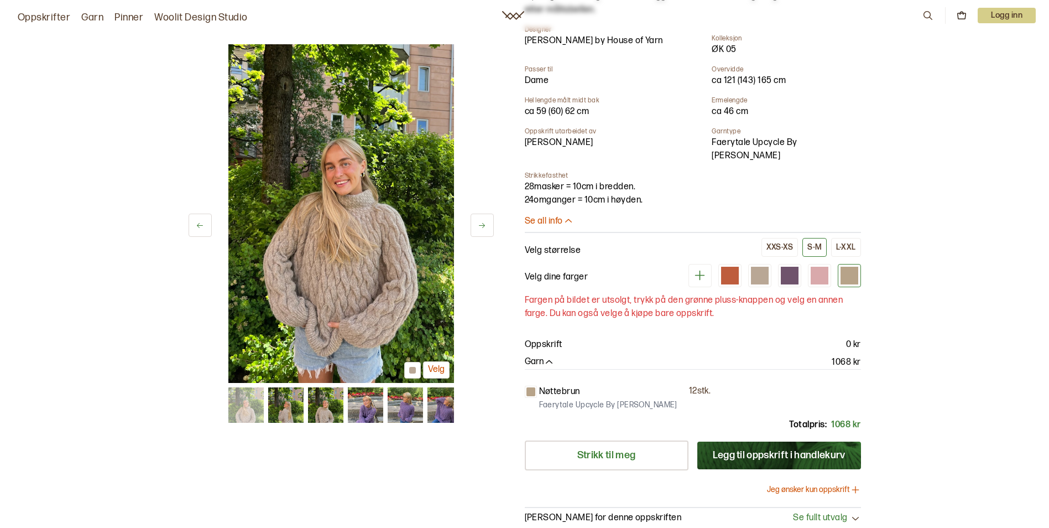
click at [852, 271] on div at bounding box center [849, 275] width 23 height 23
click at [751, 264] on div at bounding box center [759, 275] width 23 height 23
click at [766, 267] on div at bounding box center [760, 276] width 18 height 18
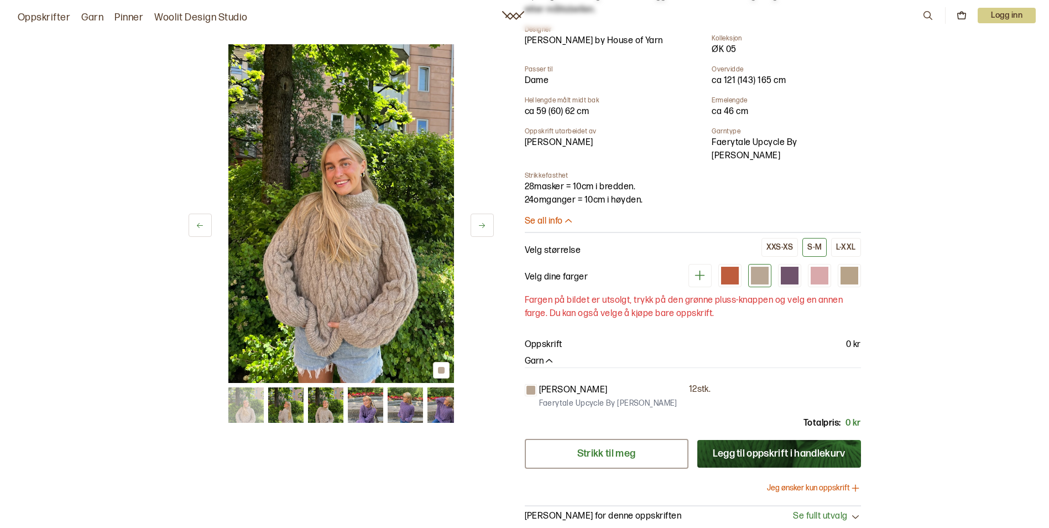
click at [624, 439] on link "Strikk til meg" at bounding box center [607, 454] width 164 height 30
click at [476, 228] on button at bounding box center [482, 225] width 23 height 23
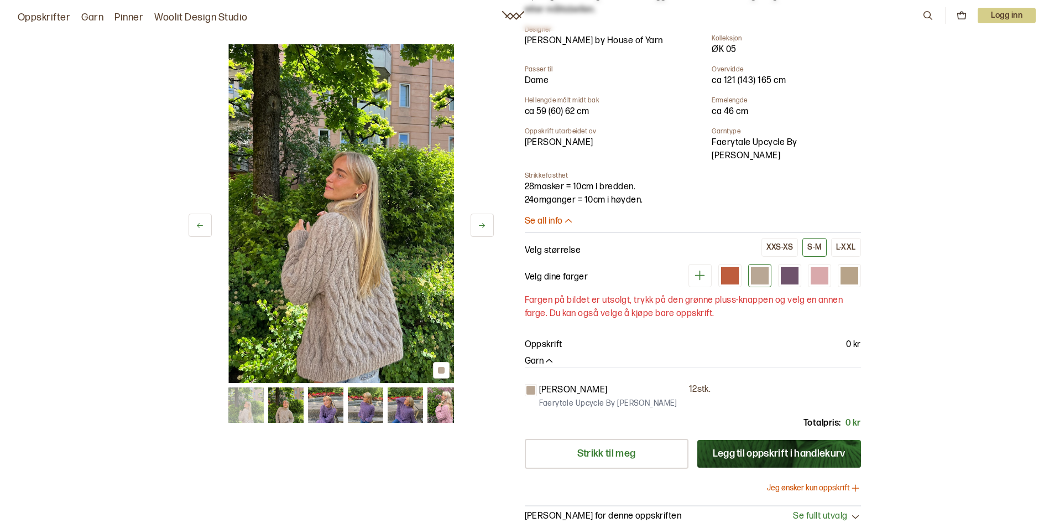
click at [475, 228] on button at bounding box center [482, 225] width 23 height 23
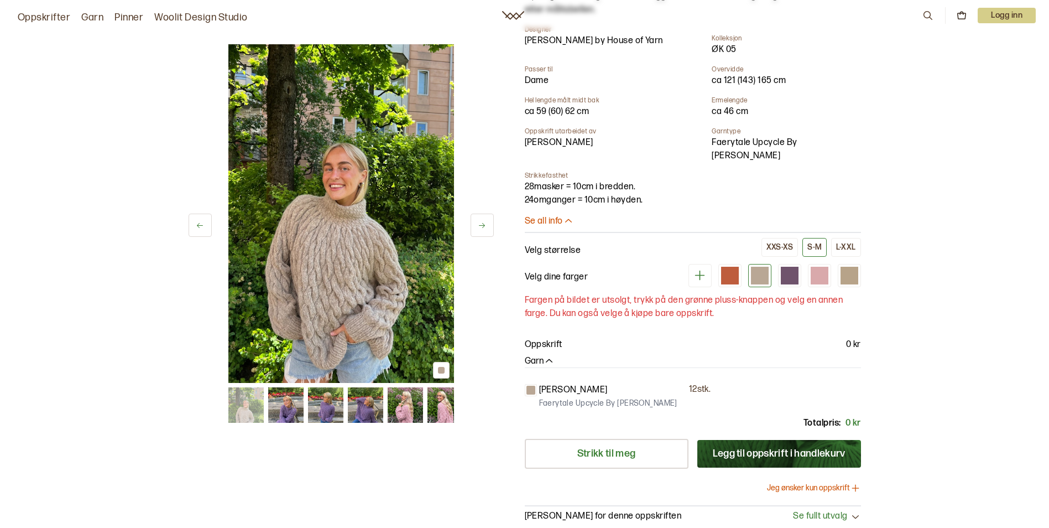
click at [474, 228] on button at bounding box center [482, 225] width 23 height 23
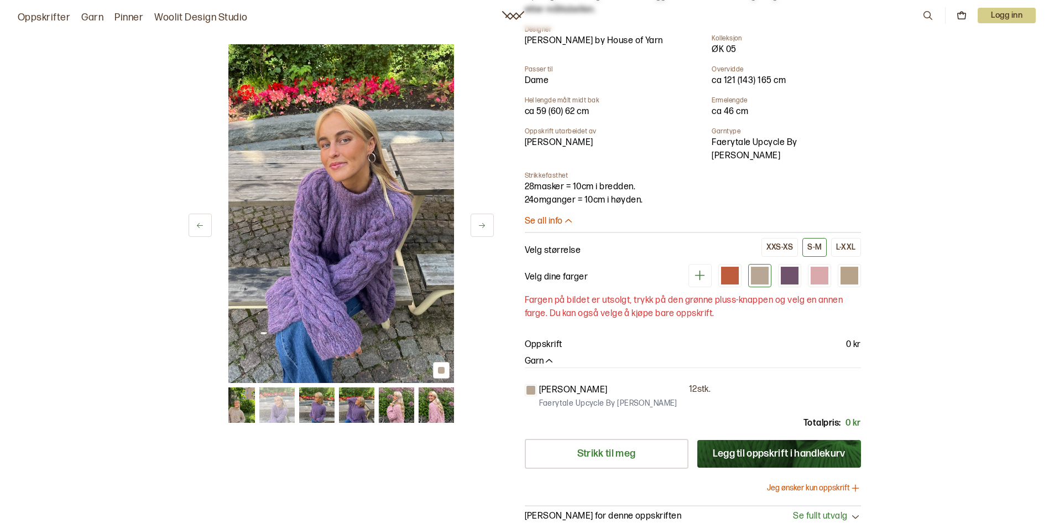
click at [474, 228] on button at bounding box center [482, 225] width 23 height 23
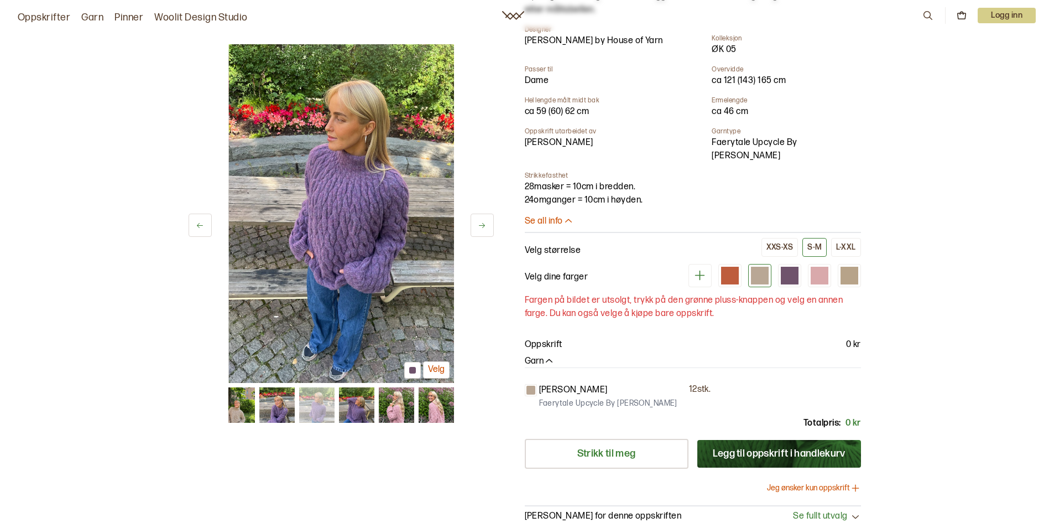
click at [474, 228] on button at bounding box center [482, 225] width 23 height 23
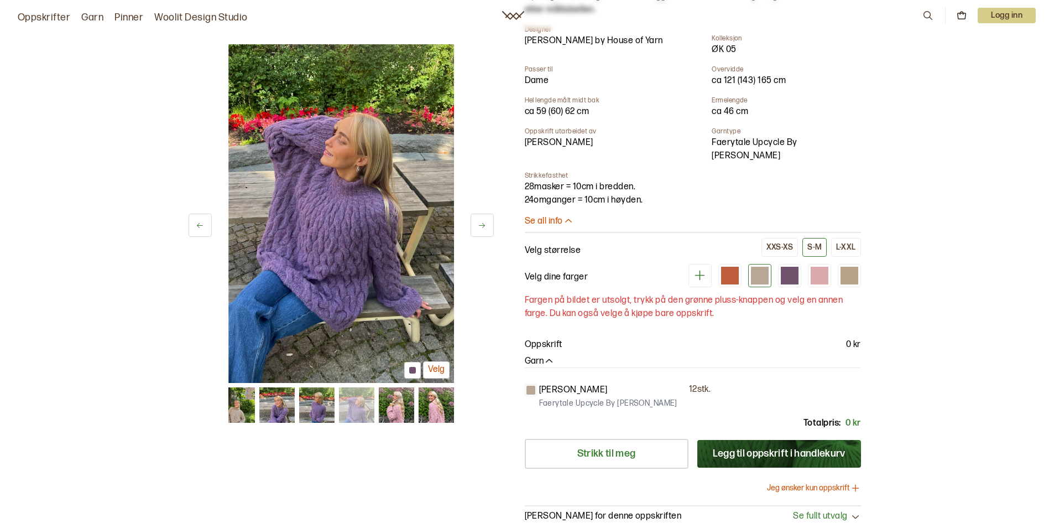
click at [474, 228] on button at bounding box center [482, 225] width 23 height 23
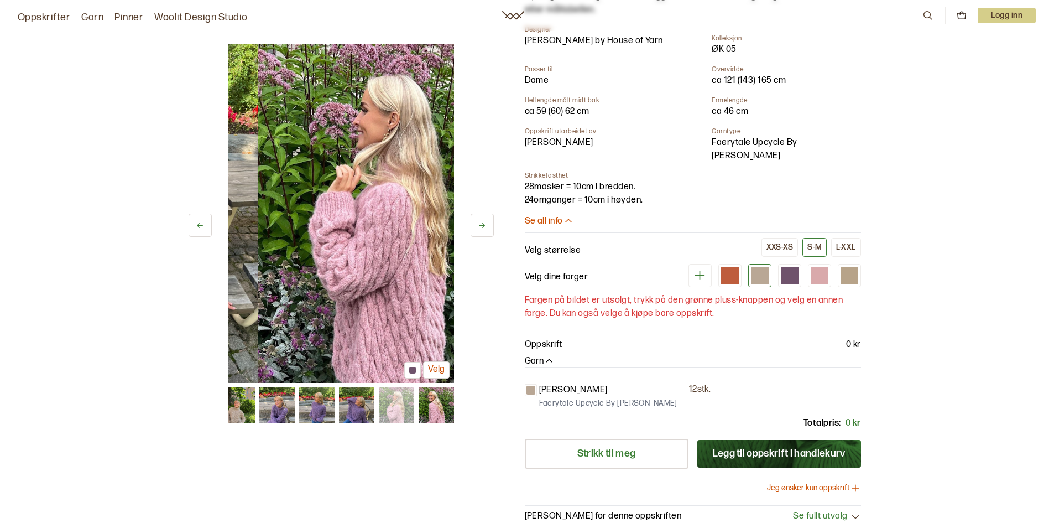
click at [474, 228] on button at bounding box center [482, 225] width 23 height 23
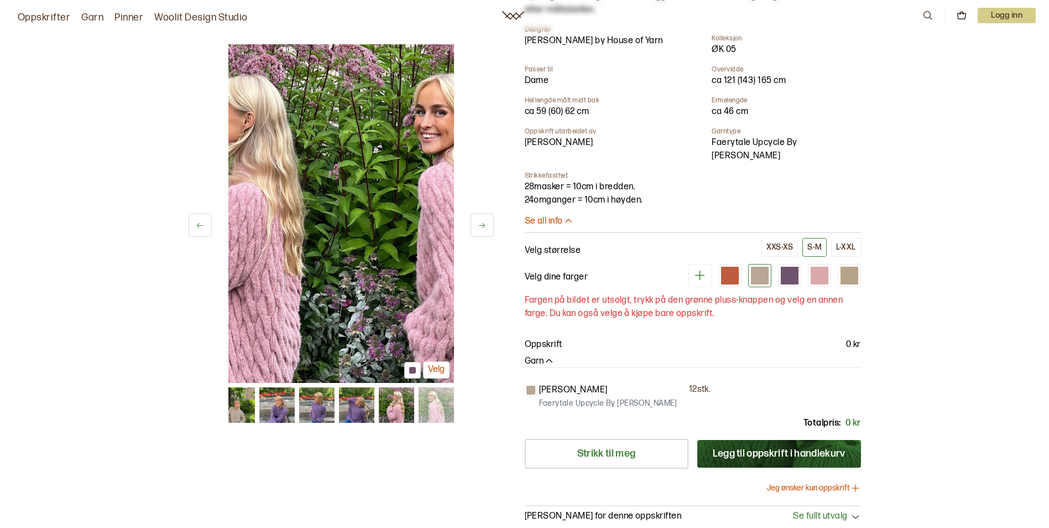
click at [474, 228] on button at bounding box center [482, 225] width 23 height 23
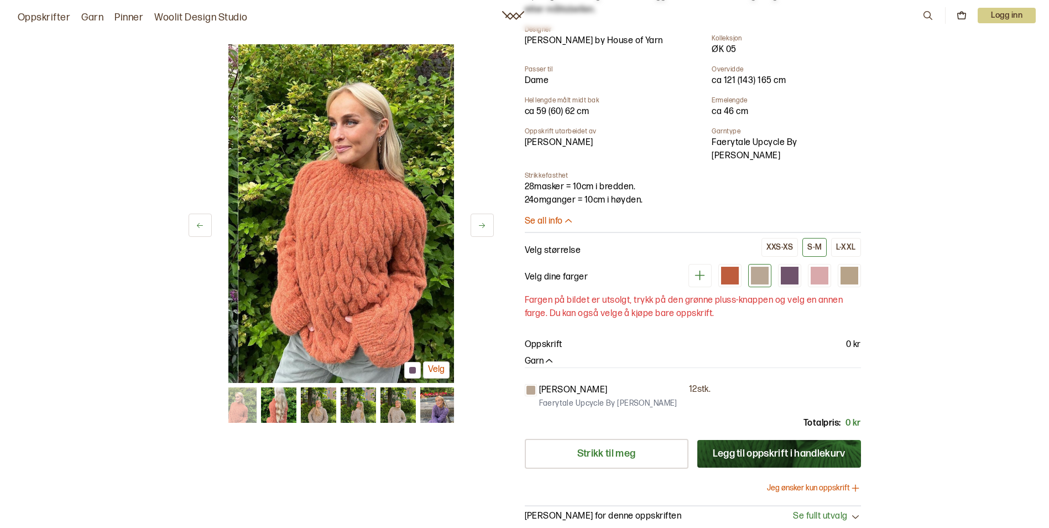
click at [474, 228] on button at bounding box center [482, 225] width 23 height 23
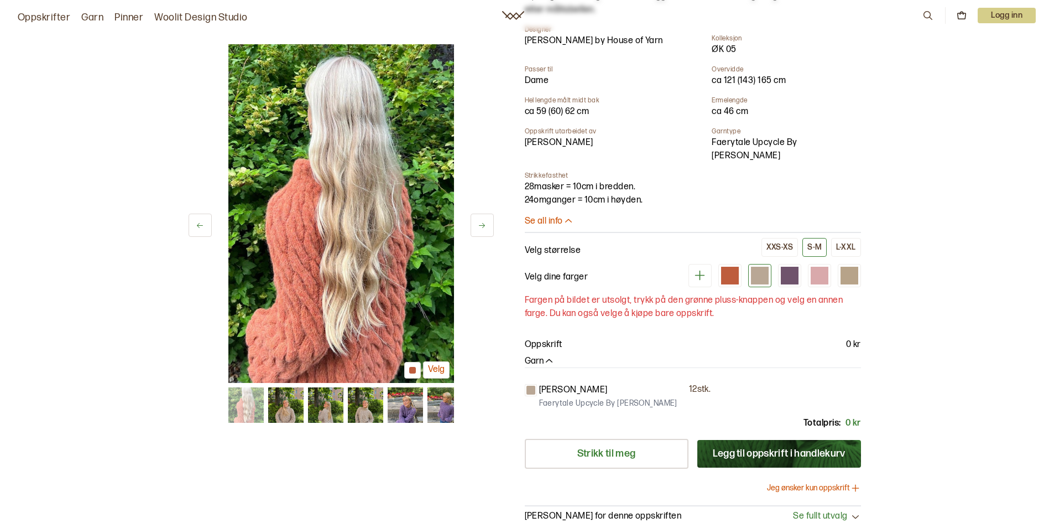
click at [204, 226] on icon at bounding box center [200, 225] width 8 height 8
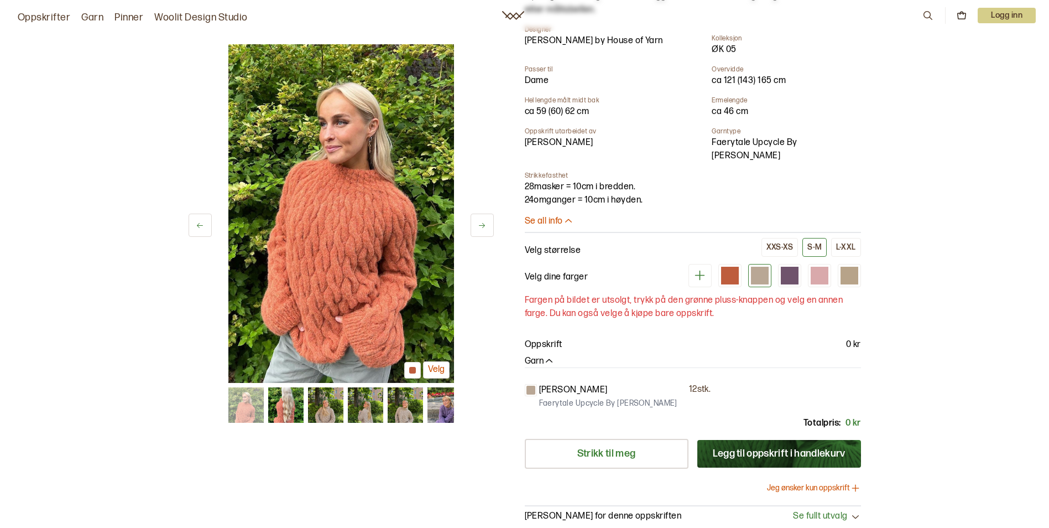
click at [475, 230] on button at bounding box center [482, 225] width 23 height 23
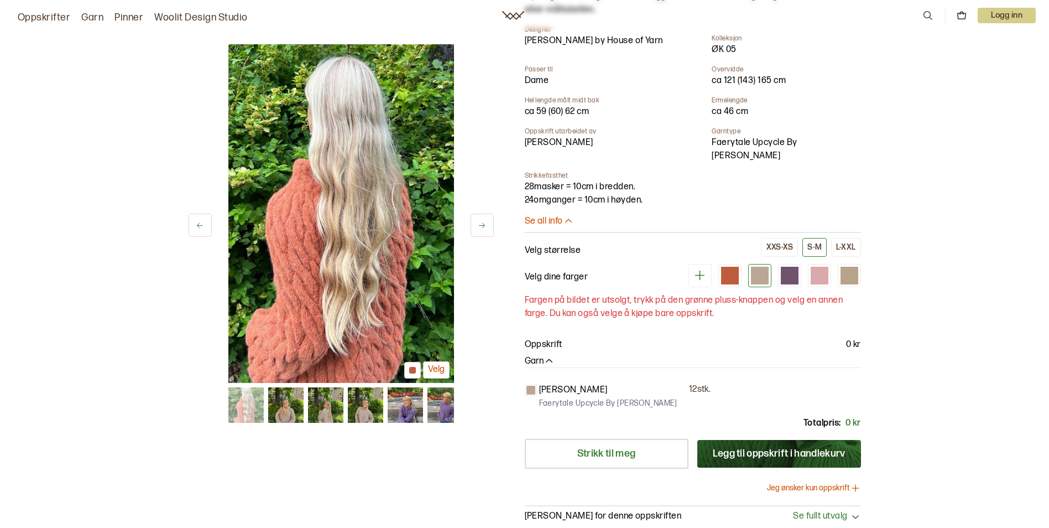
click at [475, 230] on button at bounding box center [482, 225] width 23 height 23
